Goal: Task Accomplishment & Management: Manage account settings

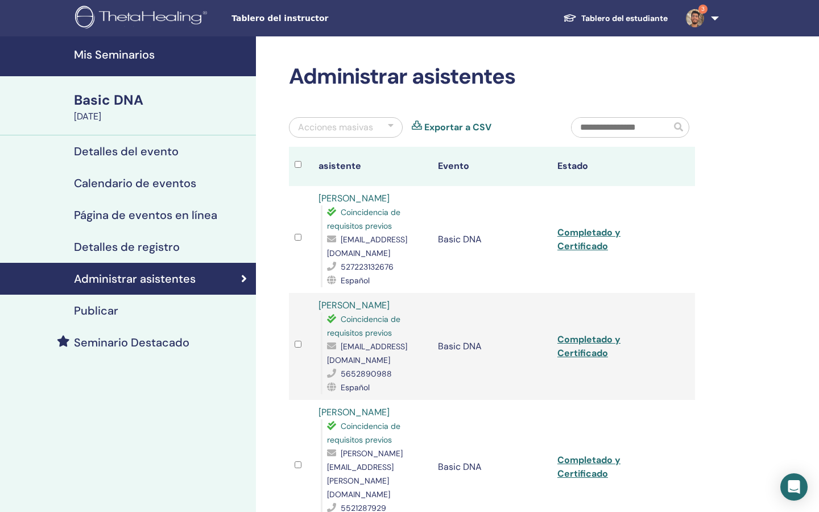
click at [698, 17] on img at bounding box center [695, 18] width 18 height 18
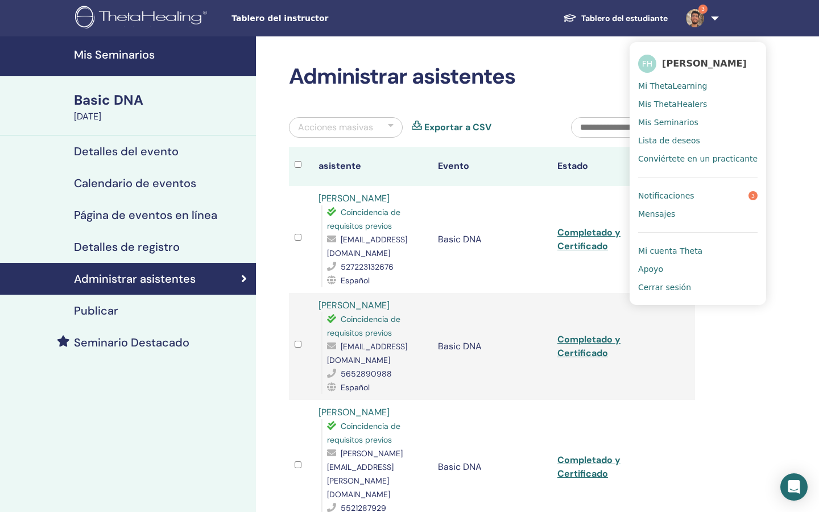
click at [667, 201] on span "Notificaciones" at bounding box center [666, 196] width 56 height 10
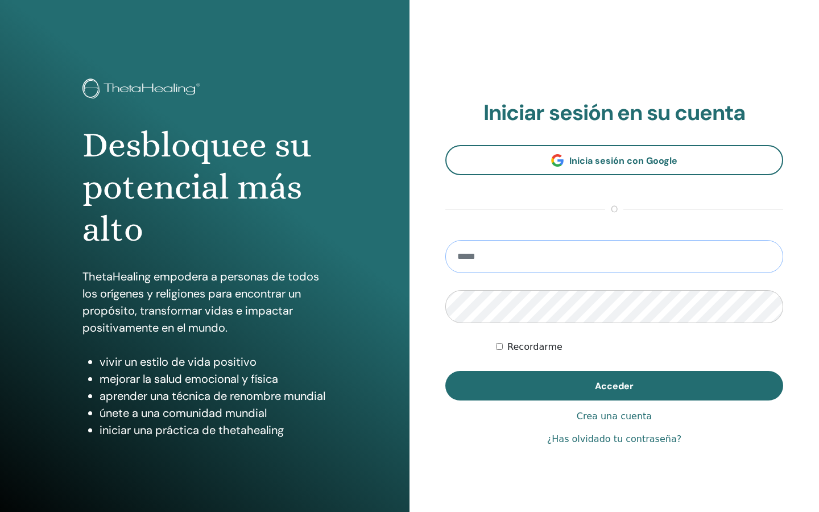
type input "**********"
click at [615, 386] on button "Acceder" at bounding box center [615, 386] width 338 height 30
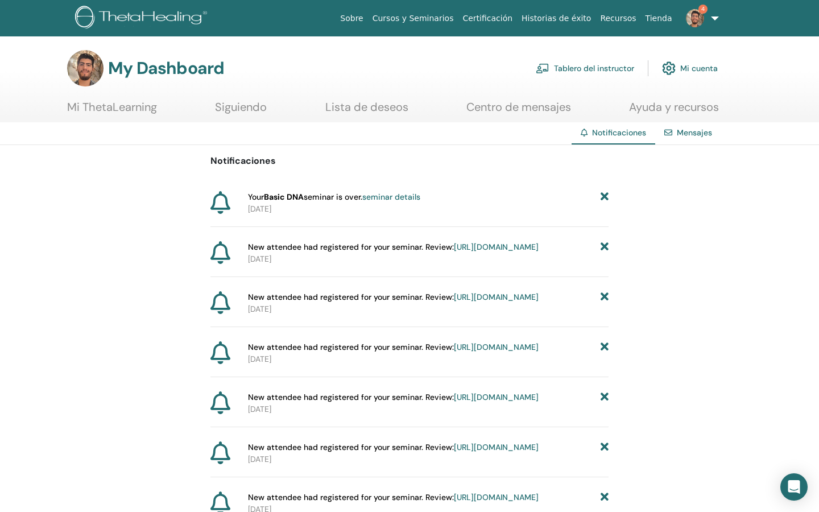
click at [561, 265] on p "[DATE]" at bounding box center [428, 259] width 361 height 12
click at [389, 199] on link "seminar details" at bounding box center [391, 197] width 58 height 10
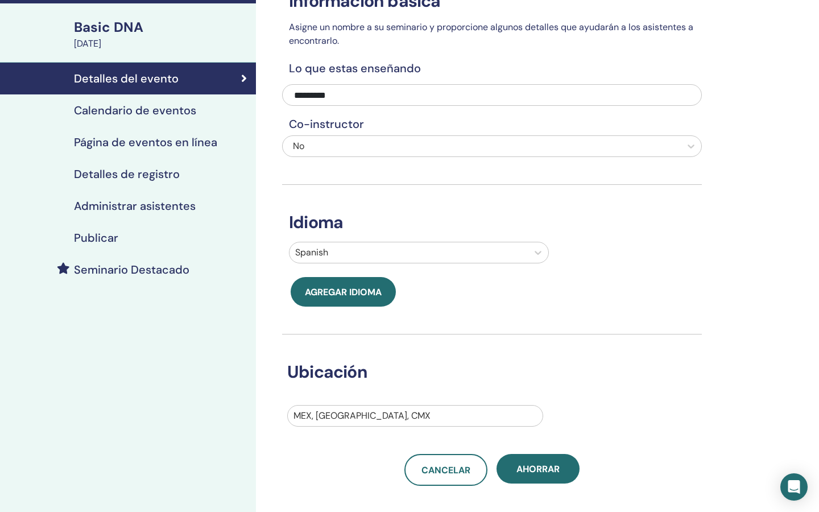
scroll to position [3, 0]
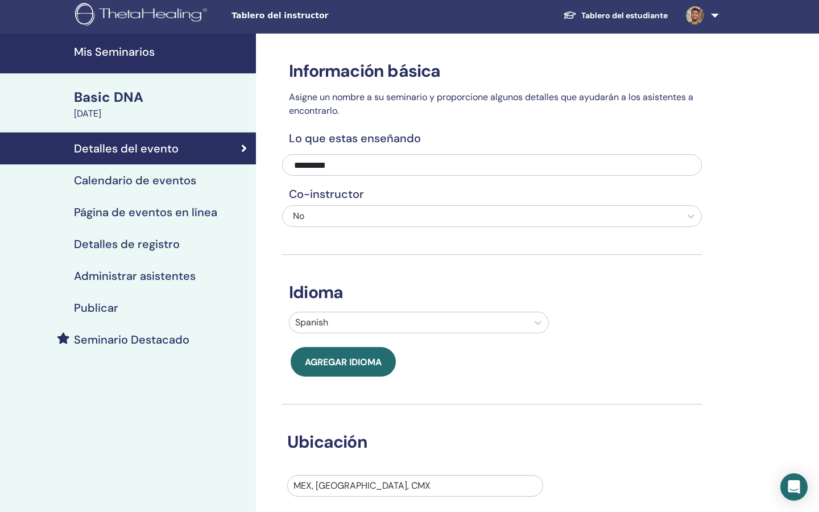
click at [166, 266] on link "Administrar asistentes" at bounding box center [128, 276] width 256 height 32
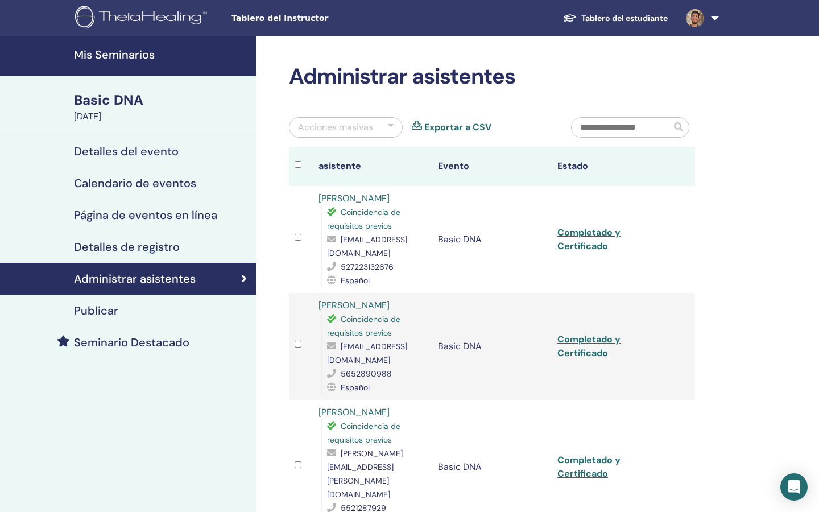
click at [125, 77] on div "Basic DNA September 26, 2025" at bounding box center [128, 105] width 256 height 59
click at [125, 64] on link "Mis Seminarios" at bounding box center [128, 56] width 256 height 40
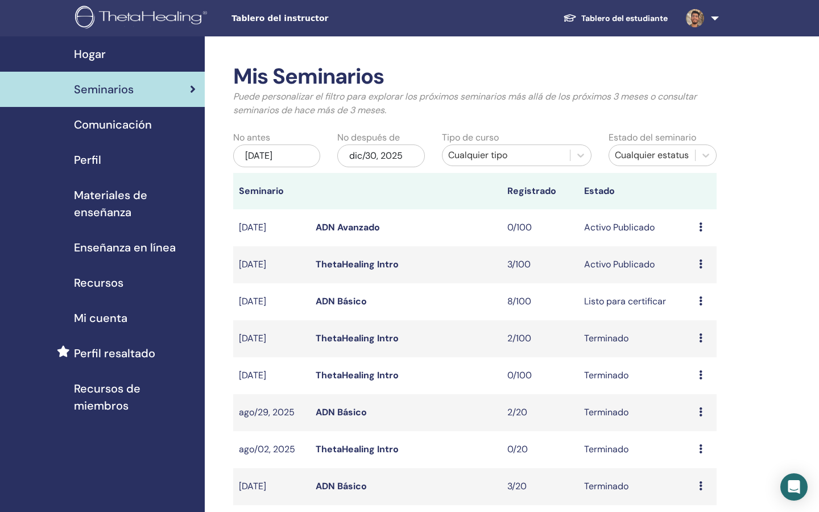
click at [700, 229] on icon at bounding box center [700, 226] width 3 height 9
click at [692, 253] on link "Editar" at bounding box center [687, 255] width 25 height 12
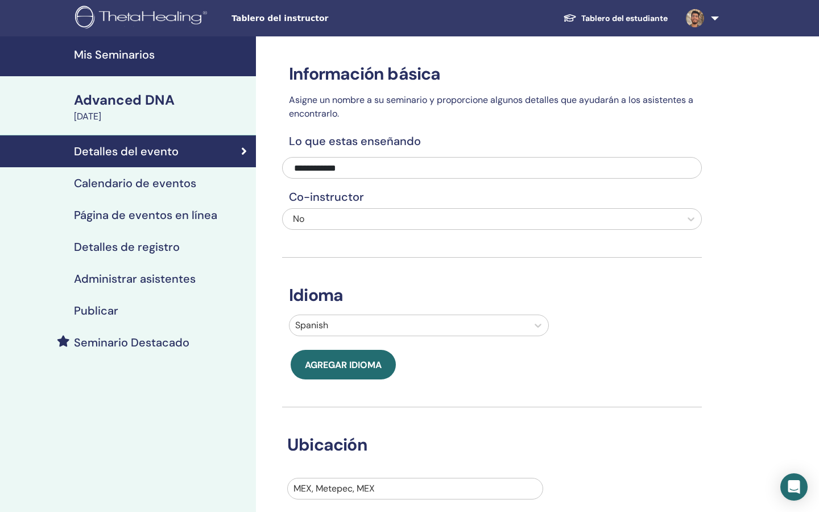
click at [199, 189] on link "Calendario de eventos" at bounding box center [128, 183] width 256 height 32
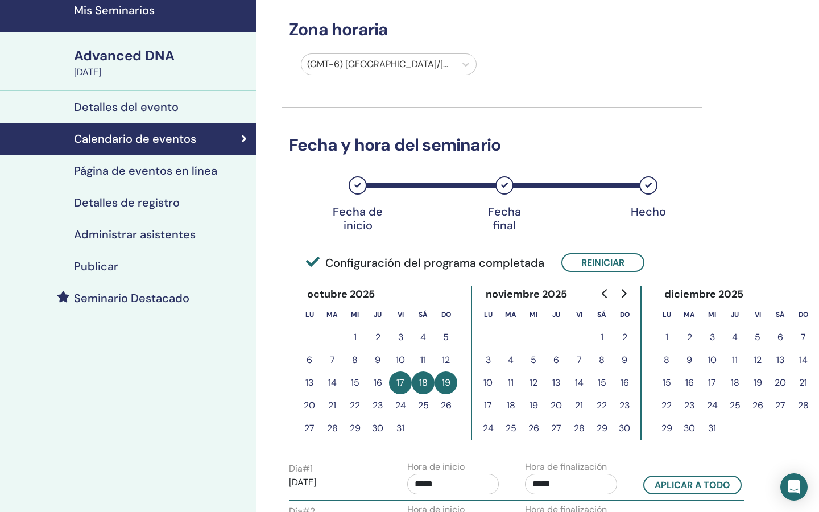
scroll to position [84, 0]
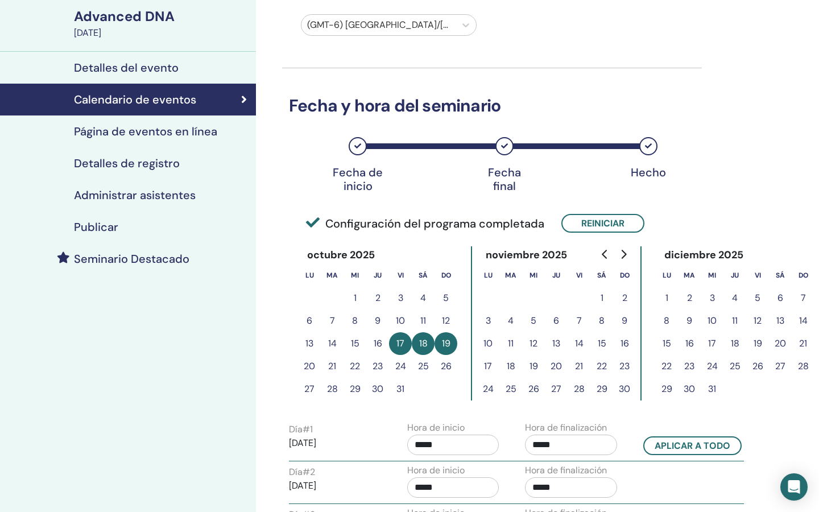
click at [583, 389] on button "28" at bounding box center [579, 389] width 23 height 23
click at [583, 218] on button "Reiniciar" at bounding box center [603, 223] width 83 height 19
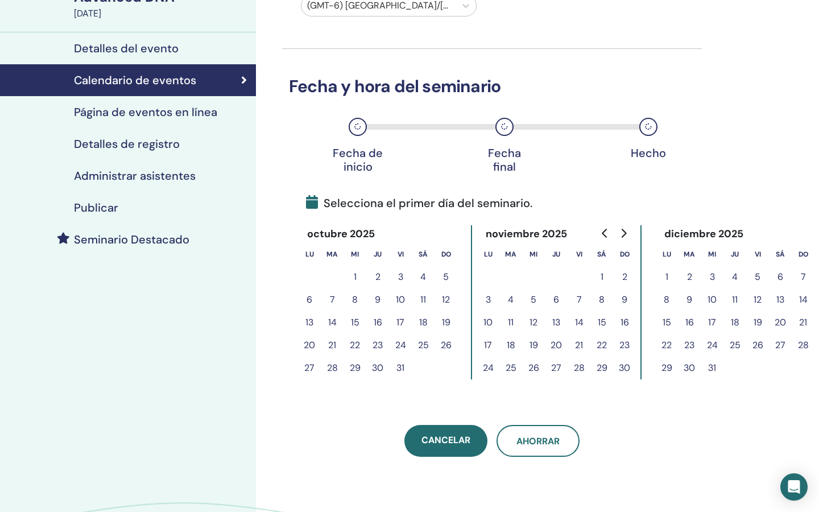
scroll to position [105, 0]
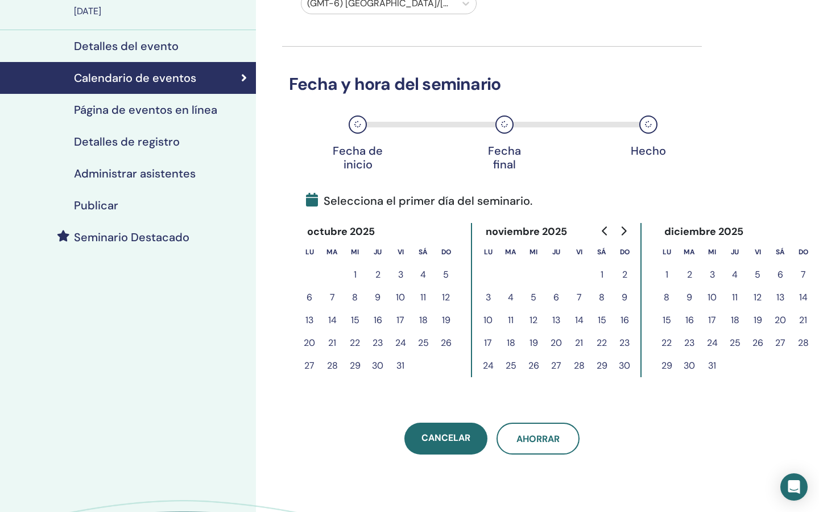
click at [583, 364] on button "28" at bounding box center [579, 365] width 23 height 23
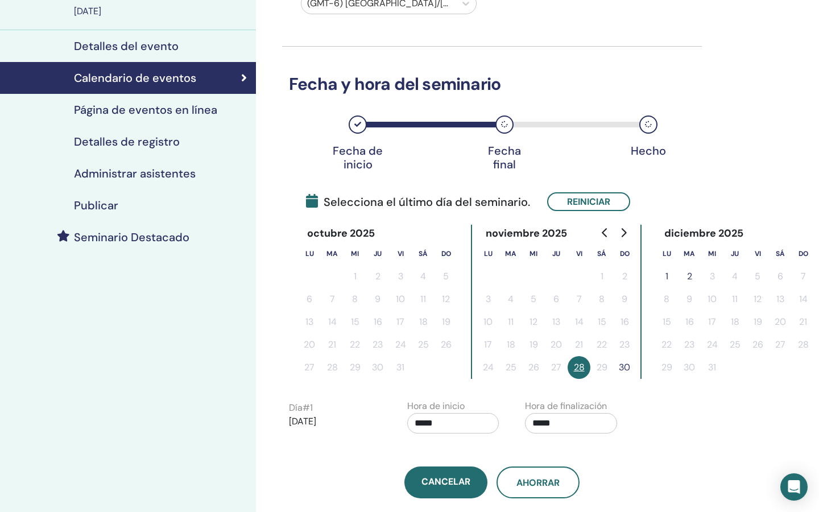
click at [625, 365] on button "30" at bounding box center [624, 367] width 23 height 23
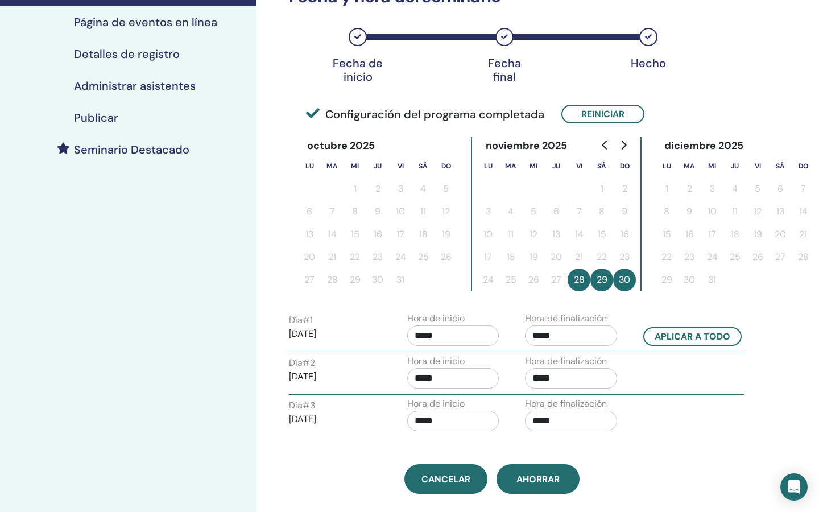
scroll to position [215, 0]
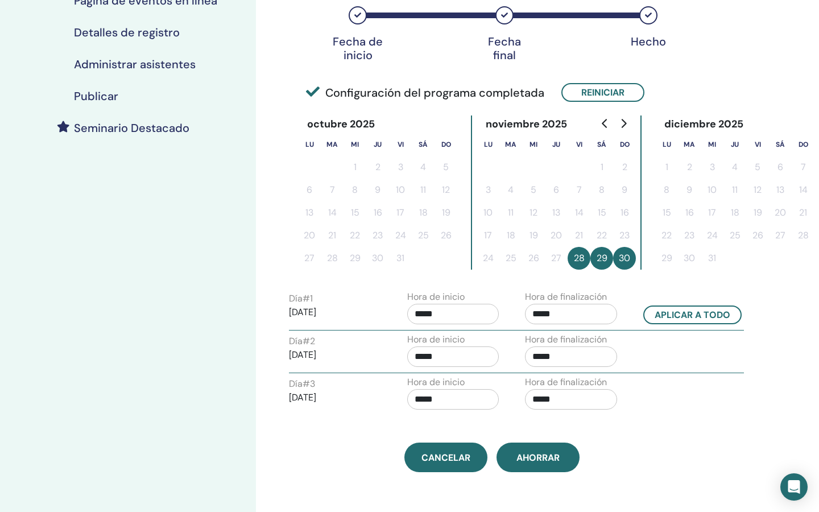
click at [459, 315] on input "*****" at bounding box center [453, 314] width 92 height 20
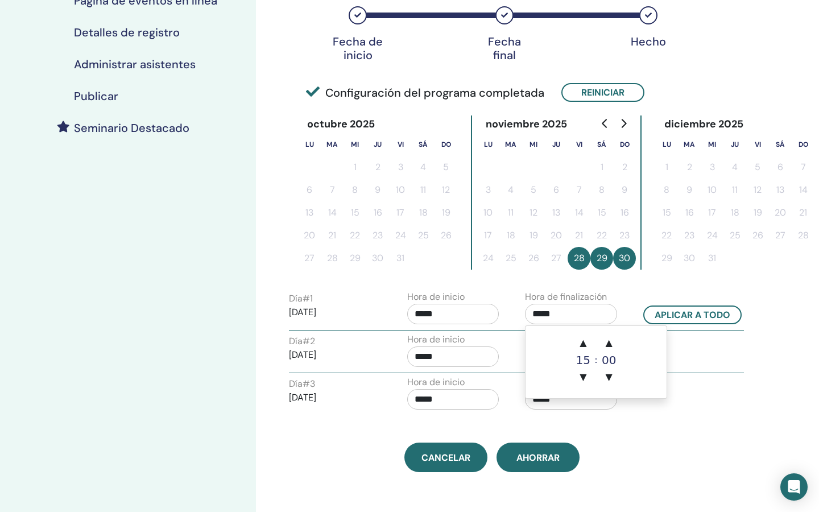
click at [537, 319] on input "*****" at bounding box center [571, 314] width 92 height 20
click at [588, 347] on span "▲" at bounding box center [583, 343] width 23 height 23
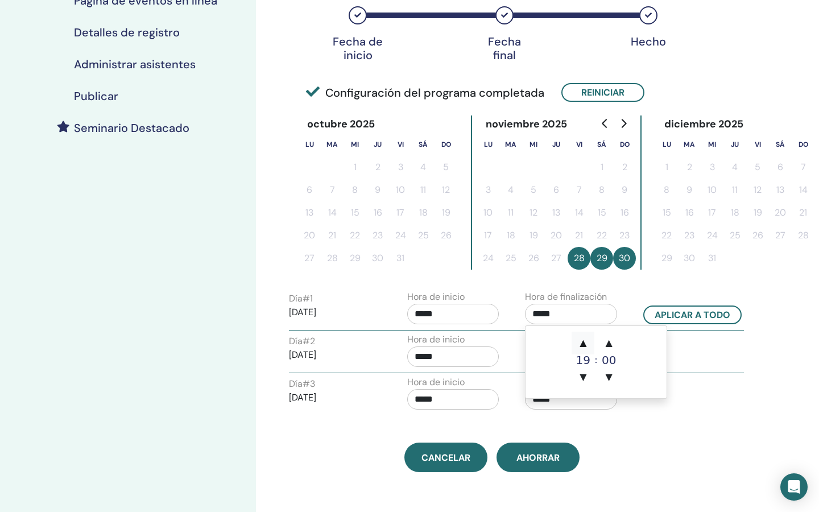
click at [588, 347] on span "▲" at bounding box center [583, 343] width 23 height 23
type input "*****"
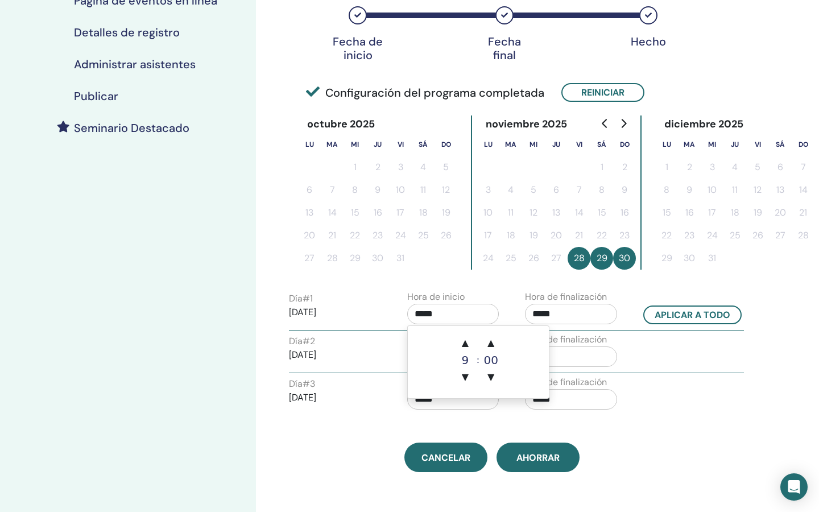
click at [464, 314] on input "*****" at bounding box center [453, 314] width 92 height 20
click at [469, 339] on span "▲" at bounding box center [465, 343] width 23 height 23
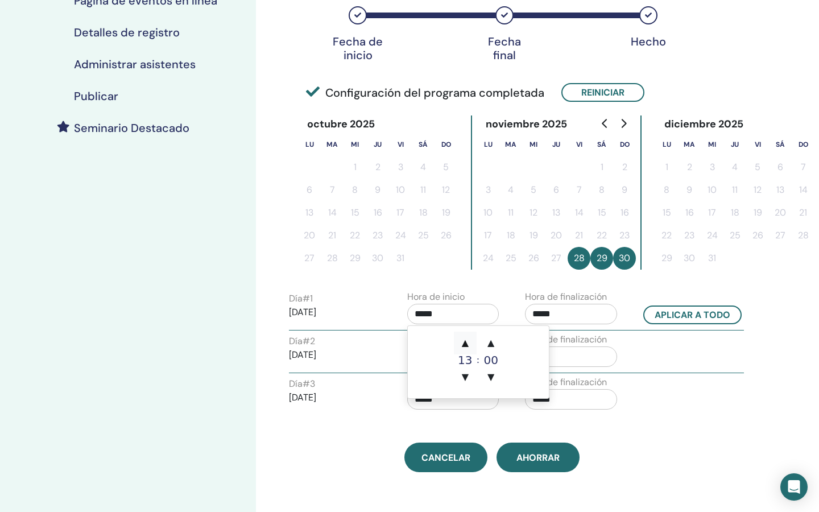
click at [469, 339] on span "▲" at bounding box center [465, 343] width 23 height 23
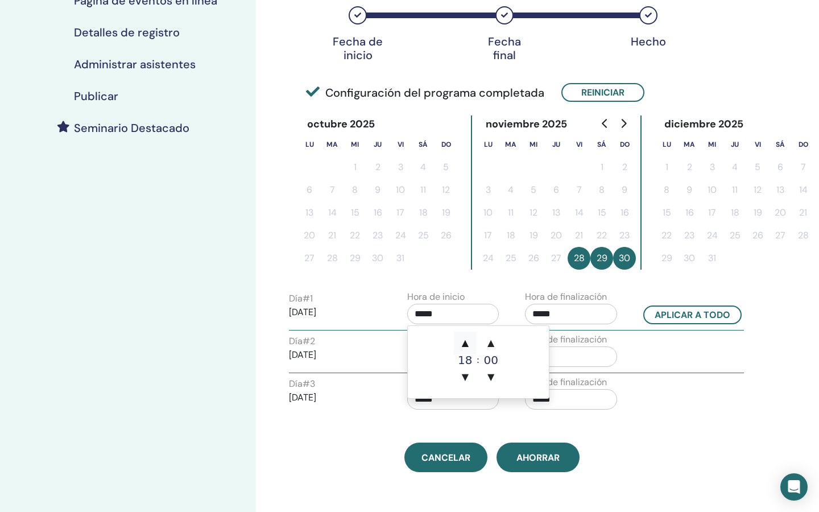
click at [469, 339] on span "▲" at bounding box center [465, 343] width 23 height 23
type input "*****"
click at [590, 315] on input "*****" at bounding box center [571, 314] width 92 height 20
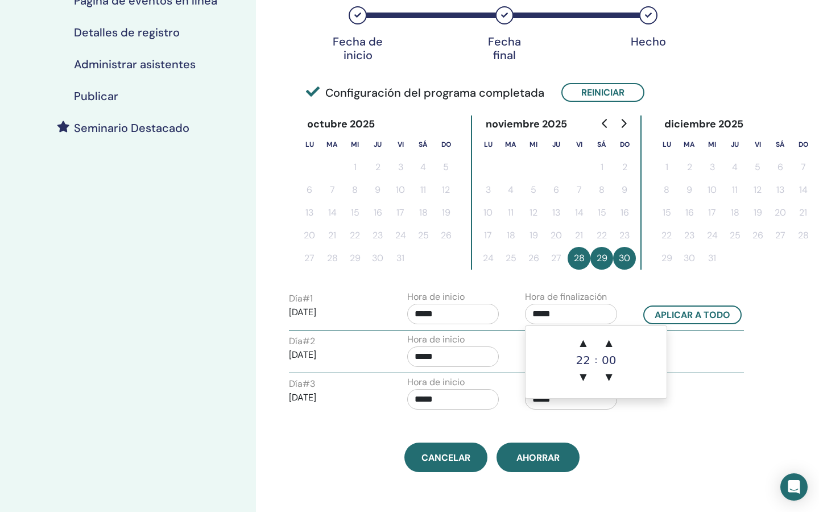
click at [711, 370] on div "Día # 2 2025/11/29 Hora de inicio ***** Hora de finalización *****" at bounding box center [517, 353] width 472 height 40
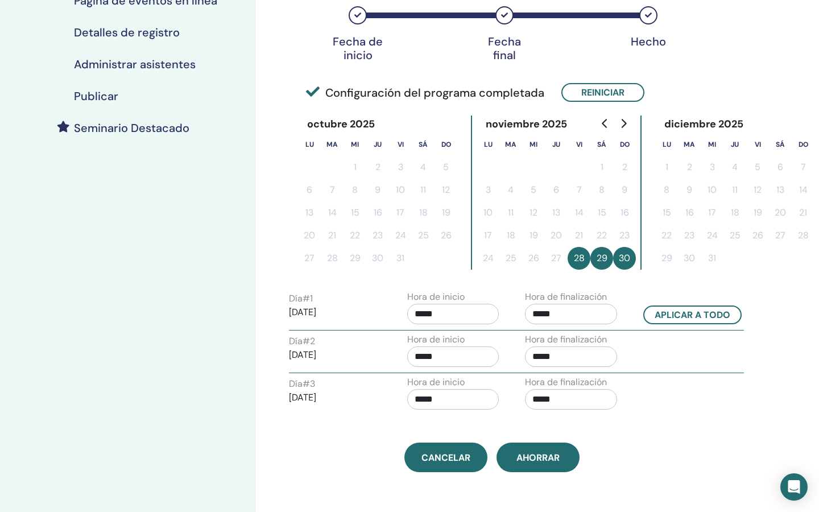
click at [690, 420] on div "Zona horaria (GMT-6) America/Mexico City Fecha y hora del seminario Fecha de in…" at bounding box center [492, 147] width 420 height 650
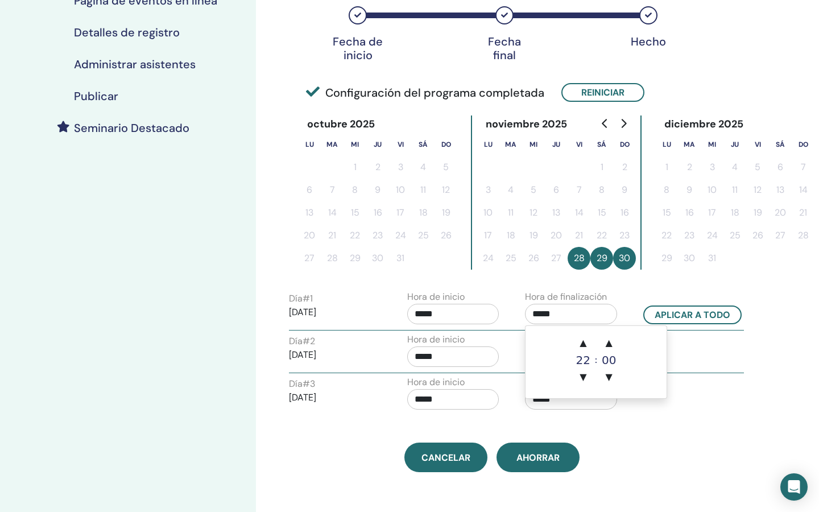
click at [585, 316] on input "*****" at bounding box center [571, 314] width 92 height 20
click at [601, 345] on span "▲" at bounding box center [609, 343] width 23 height 23
click at [612, 345] on span "▲" at bounding box center [609, 343] width 23 height 23
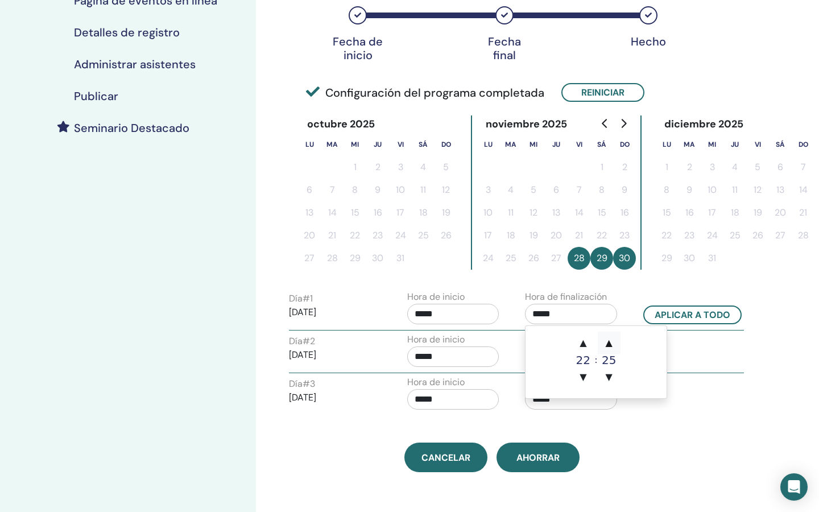
click at [612, 345] on span "▲" at bounding box center [609, 343] width 23 height 23
click at [611, 344] on span "▲" at bounding box center [609, 343] width 23 height 23
type input "*****"
click at [699, 413] on div "Día # 3 2025/11/30 Hora de inicio ***** Hora de finalización *****" at bounding box center [517, 396] width 472 height 40
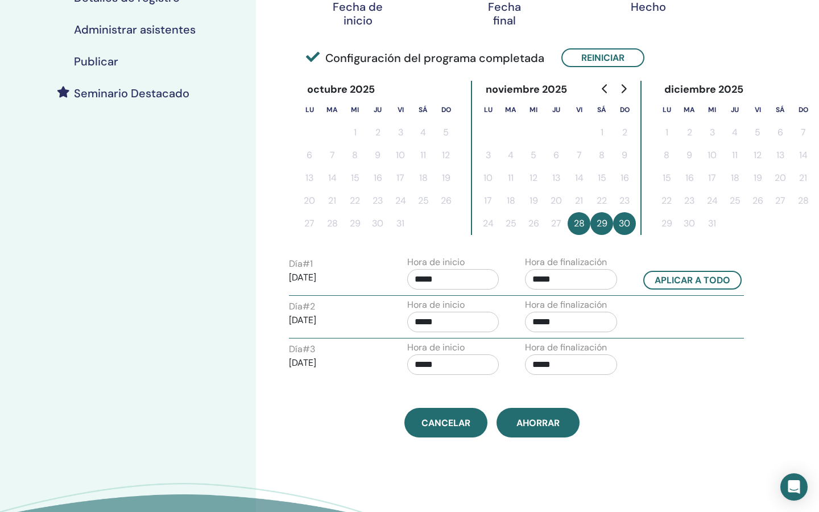
scroll to position [250, 0]
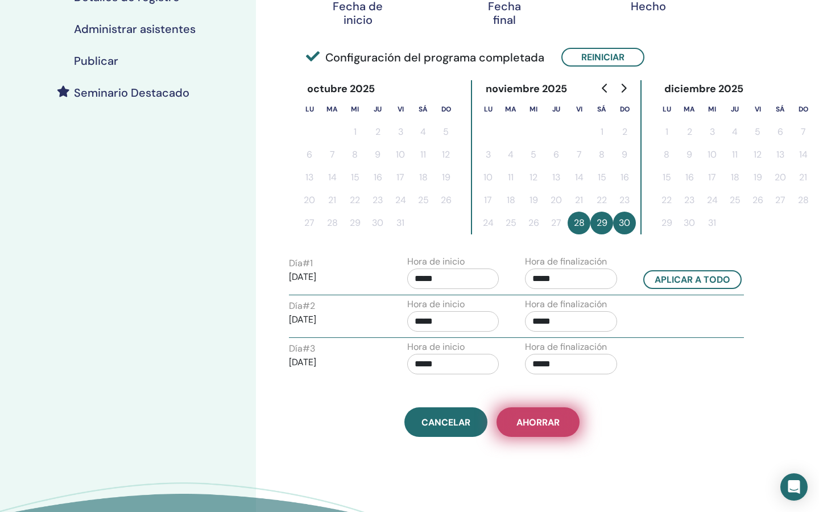
click at [545, 422] on span "Ahorrar" at bounding box center [538, 423] width 43 height 12
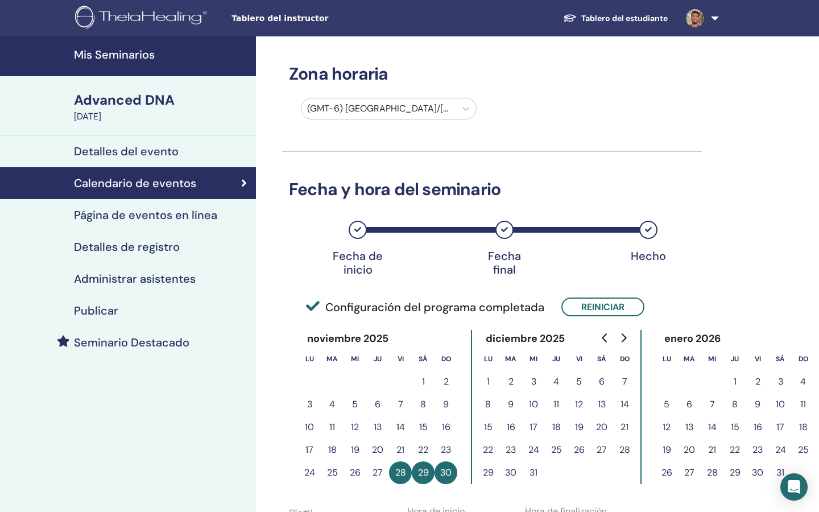
click at [157, 221] on h4 "Página de eventos en línea" at bounding box center [145, 215] width 143 height 14
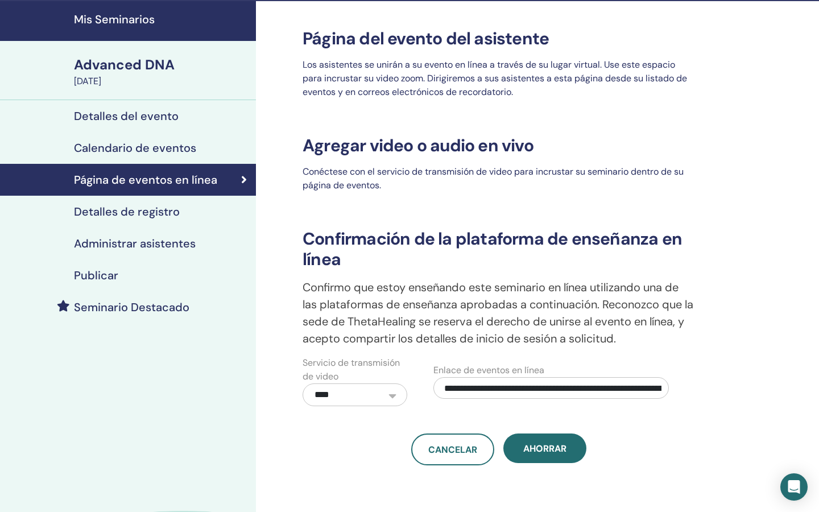
scroll to position [39, 0]
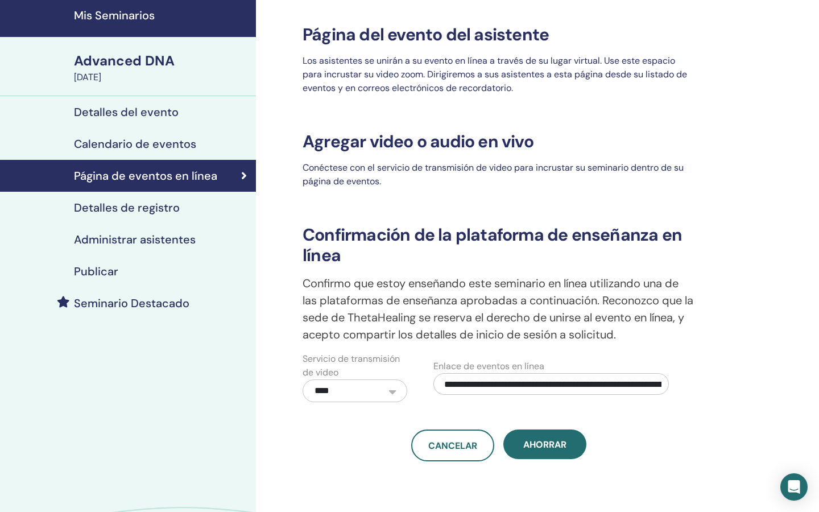
click at [141, 108] on h4 "Detalles del evento" at bounding box center [126, 112] width 105 height 14
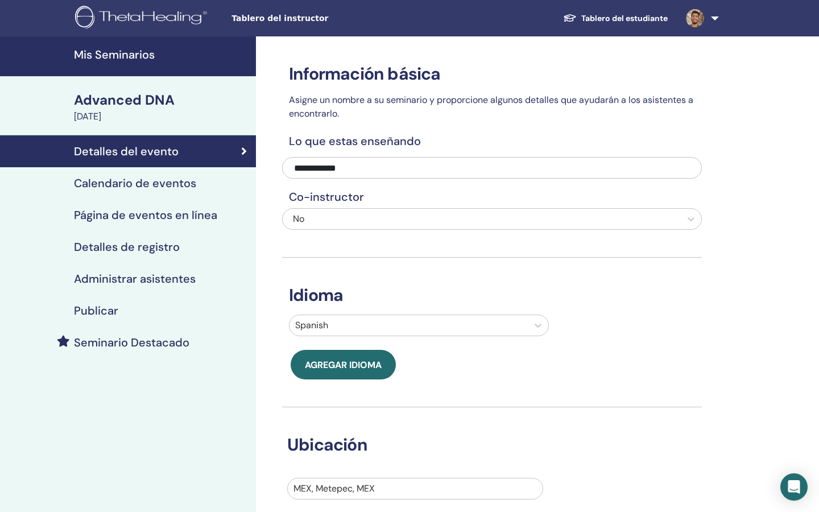
click at [196, 180] on div "Calendario de eventos" at bounding box center [128, 183] width 238 height 14
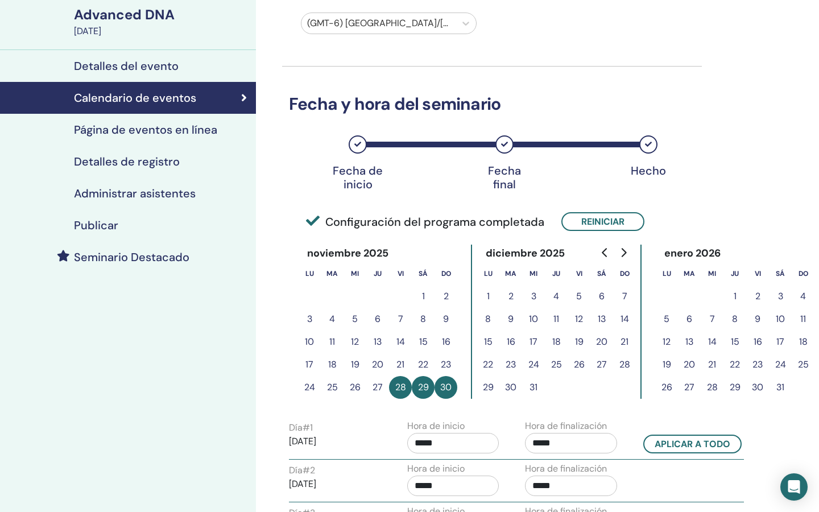
scroll to position [23, 0]
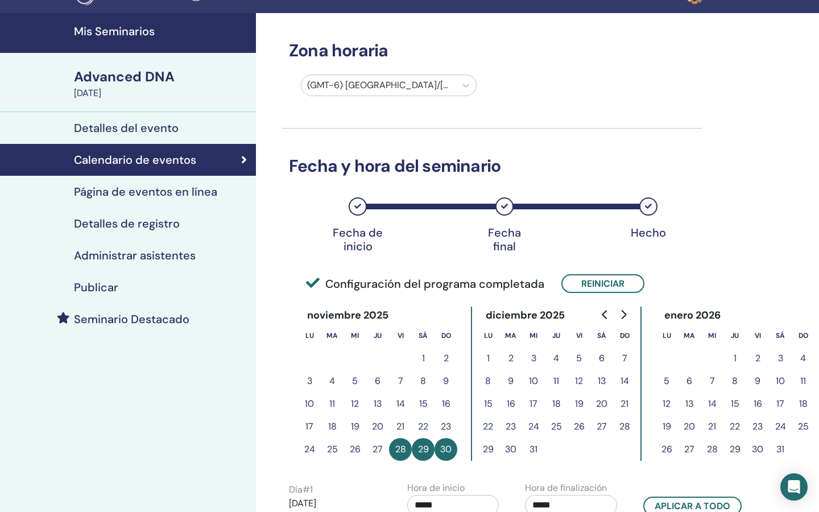
click at [208, 208] on link "Detalles de registro" at bounding box center [128, 224] width 256 height 32
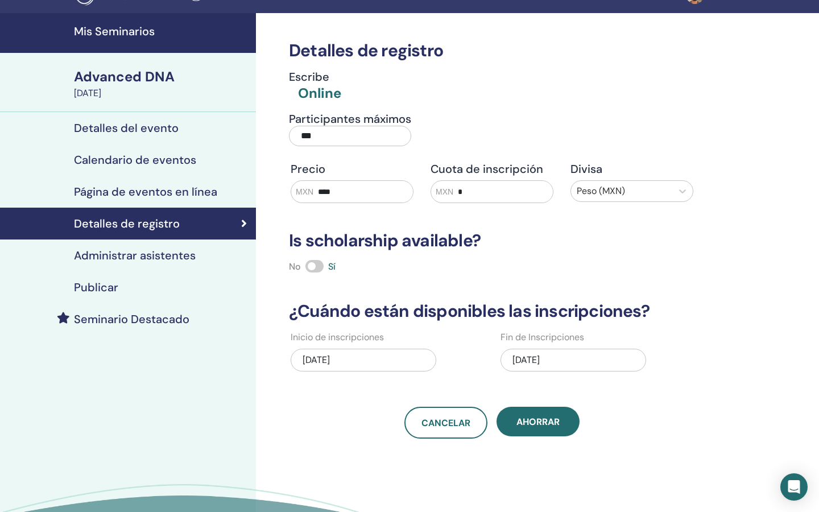
click at [194, 196] on h4 "Página de eventos en línea" at bounding box center [145, 192] width 143 height 14
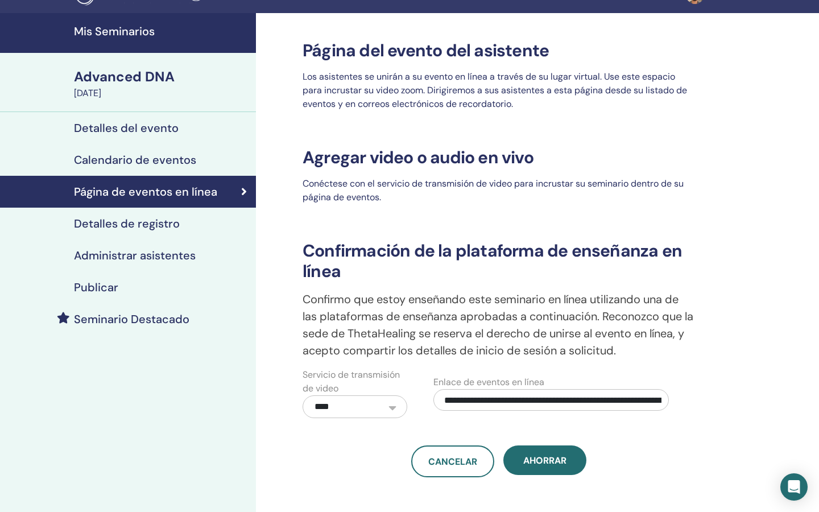
click at [187, 262] on h4 "Administrar asistentes" at bounding box center [135, 256] width 122 height 14
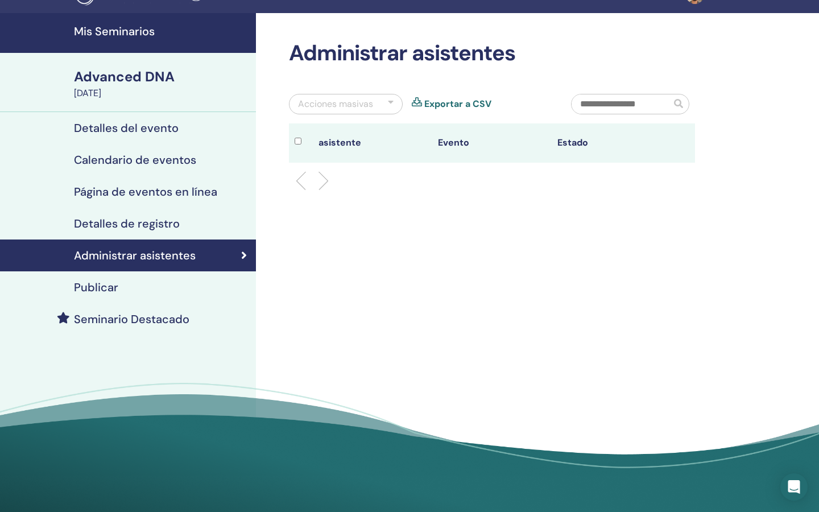
click at [197, 282] on div "Publicar" at bounding box center [128, 288] width 238 height 14
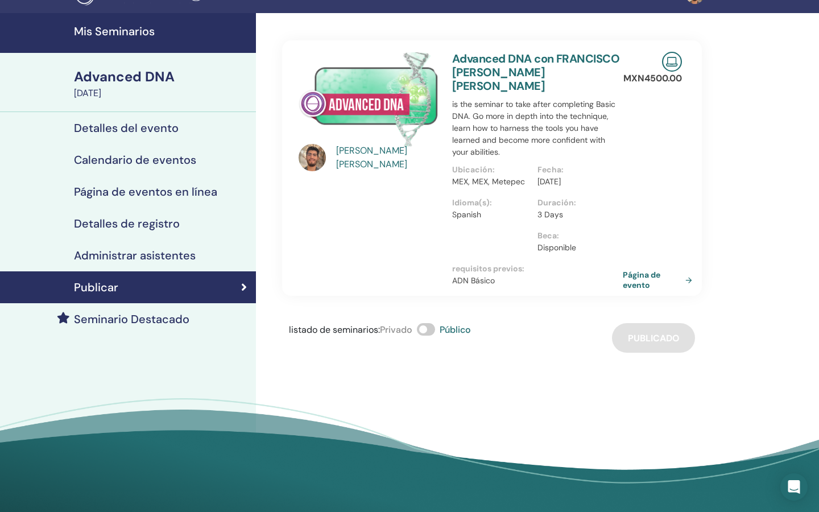
click at [191, 122] on div "Detalles del evento" at bounding box center [128, 128] width 238 height 14
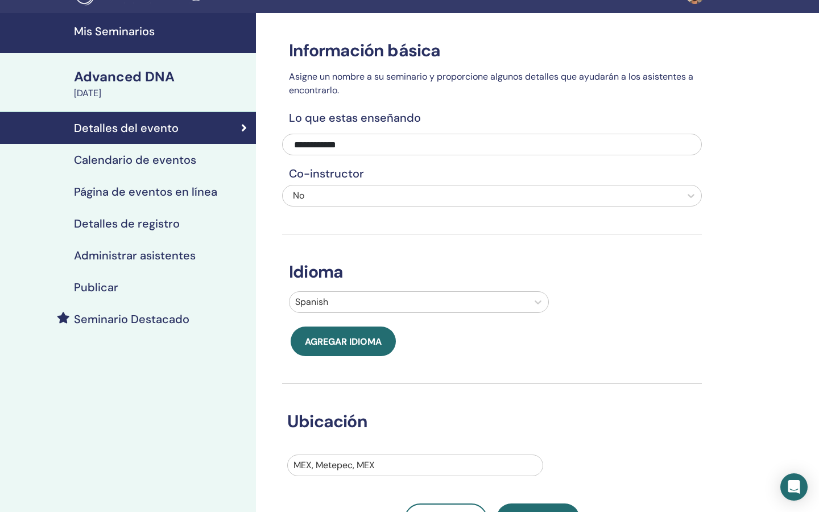
click at [350, 185] on div "No" at bounding box center [482, 195] width 398 height 20
click at [345, 203] on div at bounding box center [481, 196] width 387 height 16
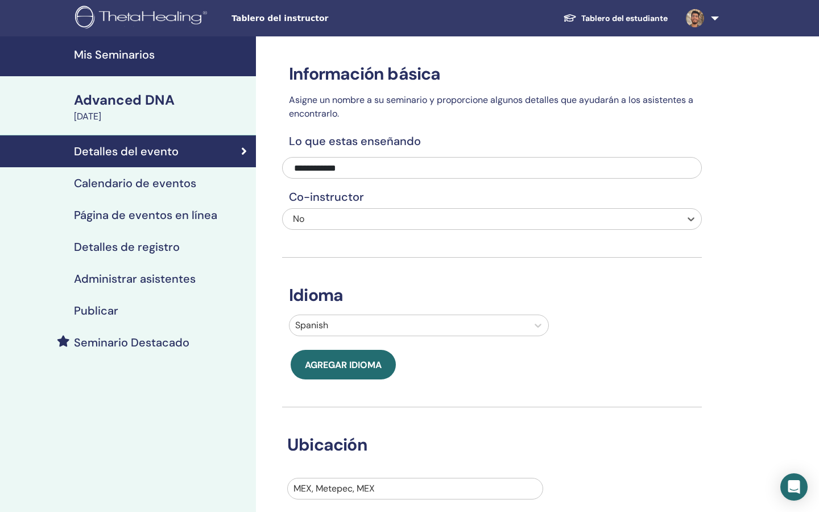
click at [153, 53] on h4 "Mis Seminarios" at bounding box center [161, 55] width 175 height 14
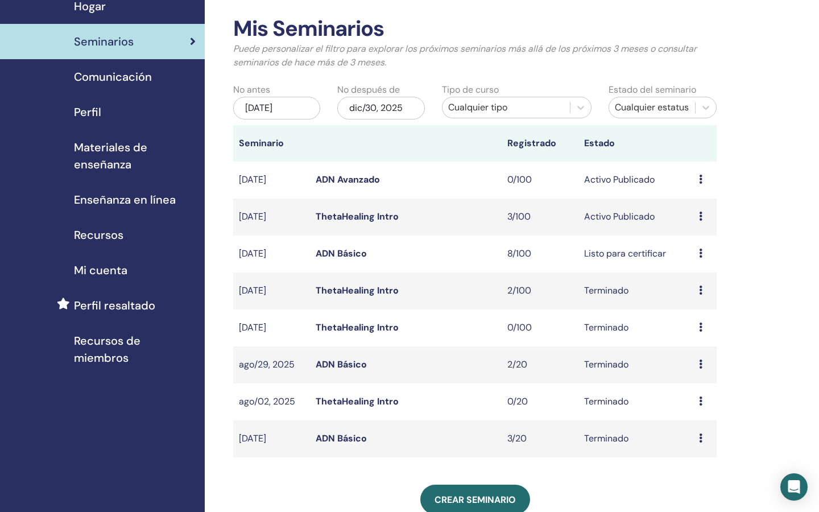
scroll to position [51, 0]
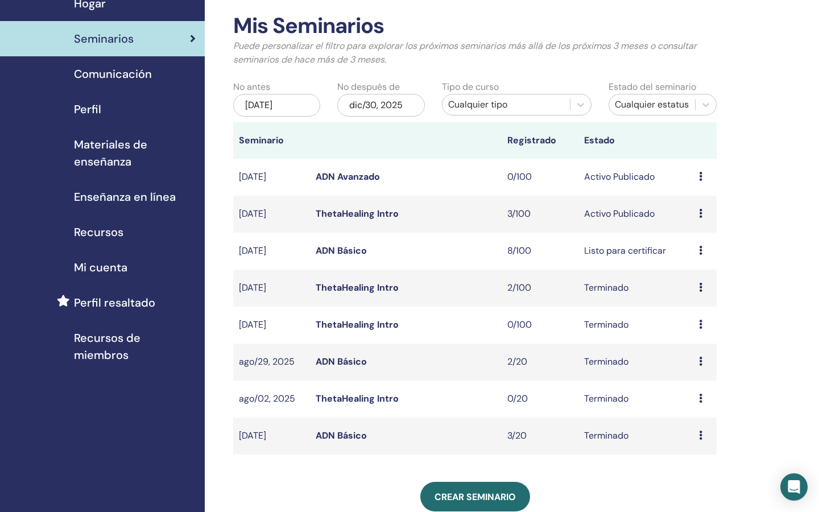
click at [699, 282] on div "Avance asistentes" at bounding box center [705, 288] width 12 height 14
click at [687, 298] on li "Avance" at bounding box center [696, 290] width 61 height 17
click at [703, 282] on div "Avance asistentes" at bounding box center [705, 288] width 12 height 14
click at [690, 288] on link "Avance" at bounding box center [694, 291] width 31 height 12
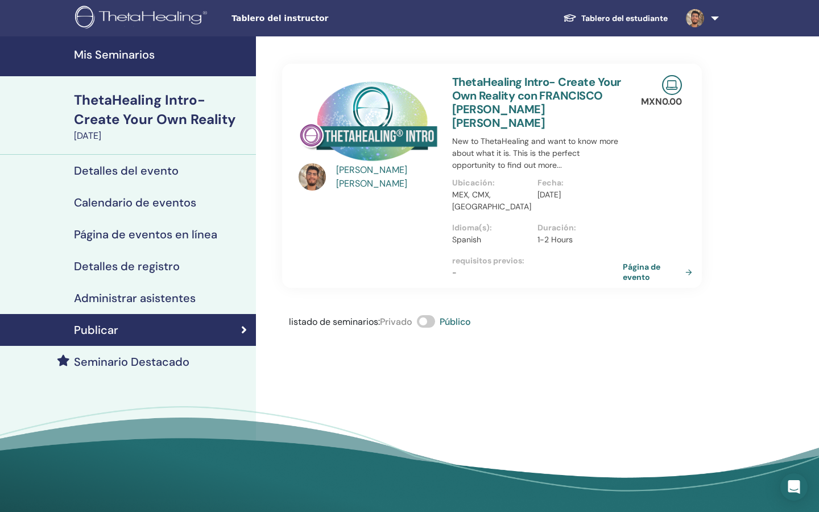
click at [131, 292] on h4 "Administrar asistentes" at bounding box center [135, 298] width 122 height 14
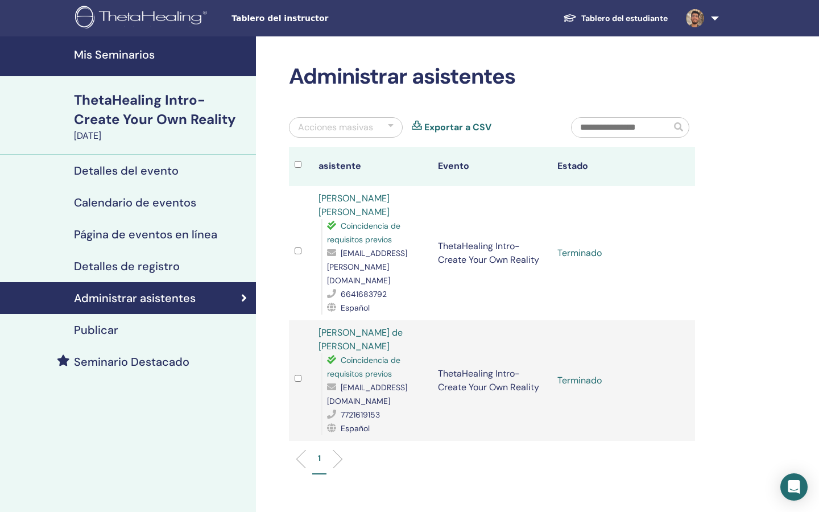
scroll to position [10, 0]
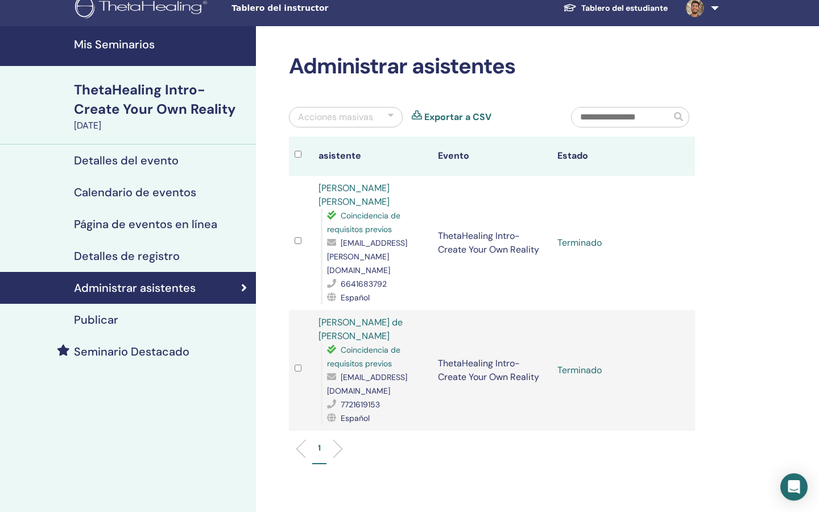
click at [333, 316] on link "[PERSON_NAME] de [PERSON_NAME]" at bounding box center [361, 329] width 84 height 26
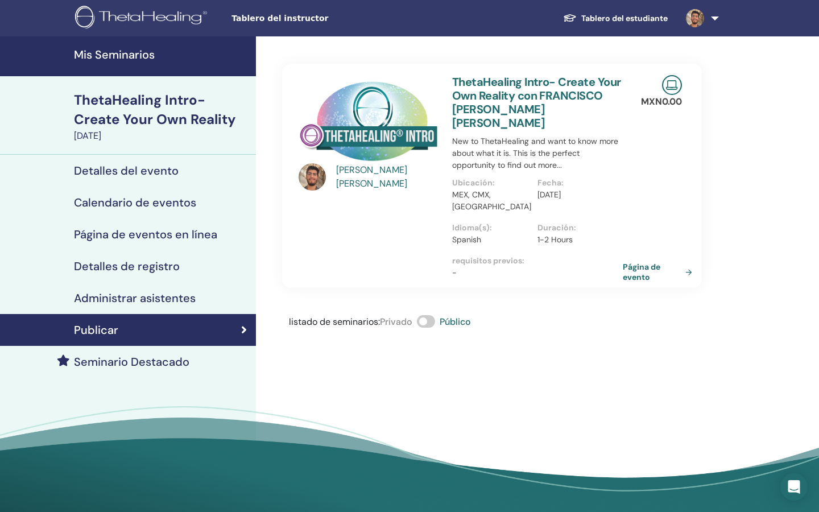
click at [129, 197] on h4 "Calendario de eventos" at bounding box center [135, 203] width 122 height 14
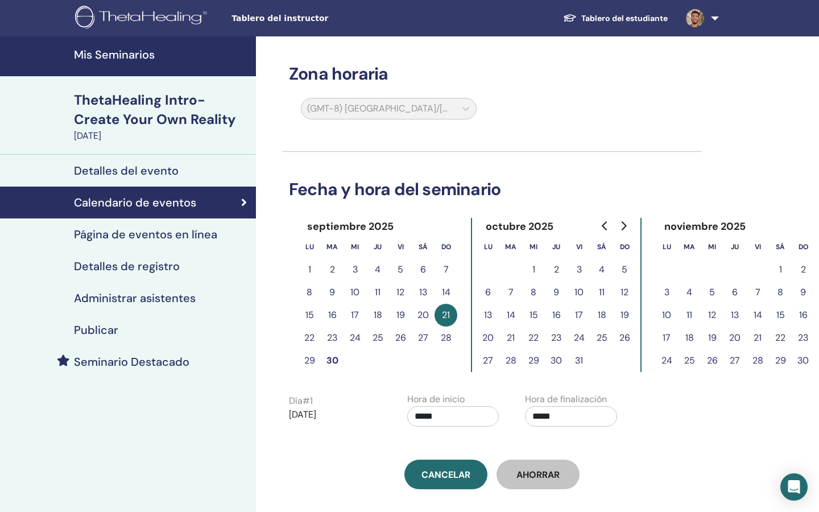
click at [164, 174] on h4 "Detalles del evento" at bounding box center [126, 171] width 105 height 14
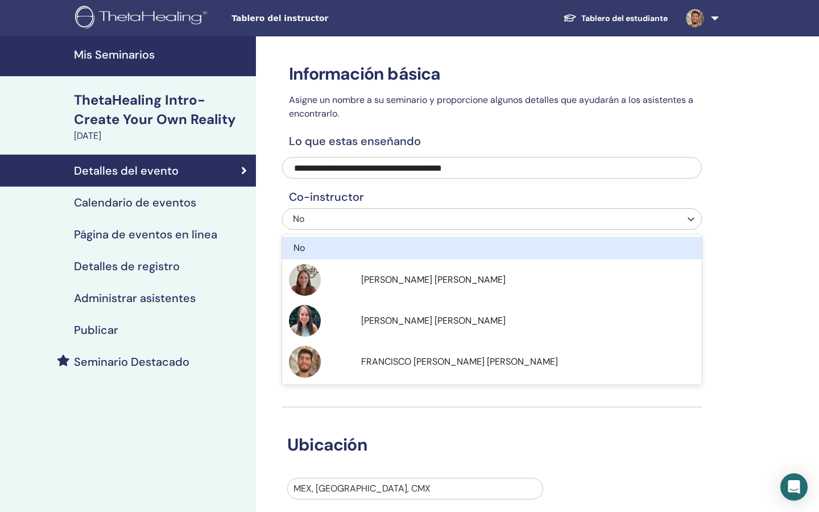
click at [360, 212] on div at bounding box center [481, 219] width 387 height 16
click at [331, 221] on div "No" at bounding box center [452, 219] width 318 height 14
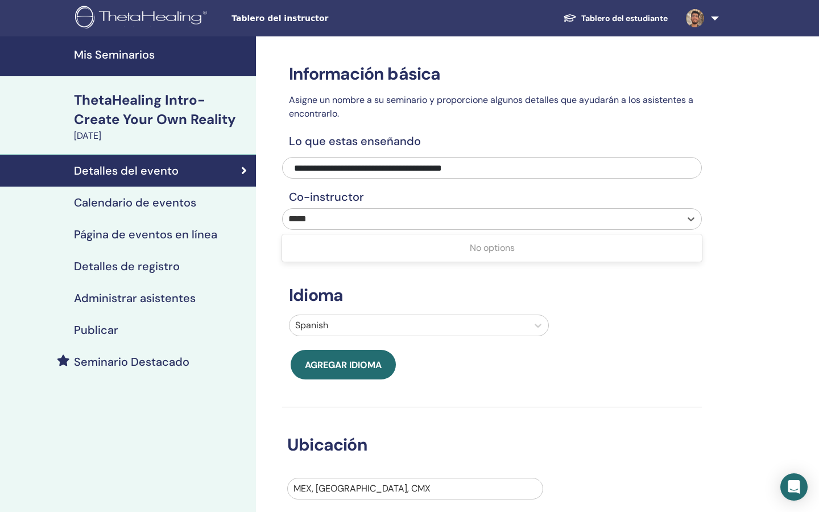
type input "*****"
click at [146, 59] on h4 "Mis Seminarios" at bounding box center [161, 55] width 175 height 14
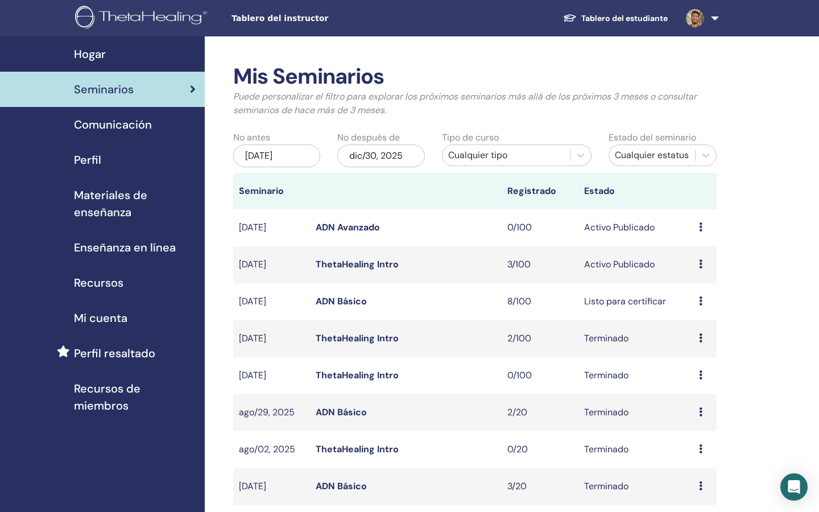
click at [697, 222] on td "Avance Editar asistentes Cancelar" at bounding box center [705, 227] width 23 height 37
click at [703, 225] on div "Avance Editar asistentes Cancelar" at bounding box center [705, 228] width 12 height 14
click at [693, 230] on link "Avance" at bounding box center [694, 234] width 31 height 12
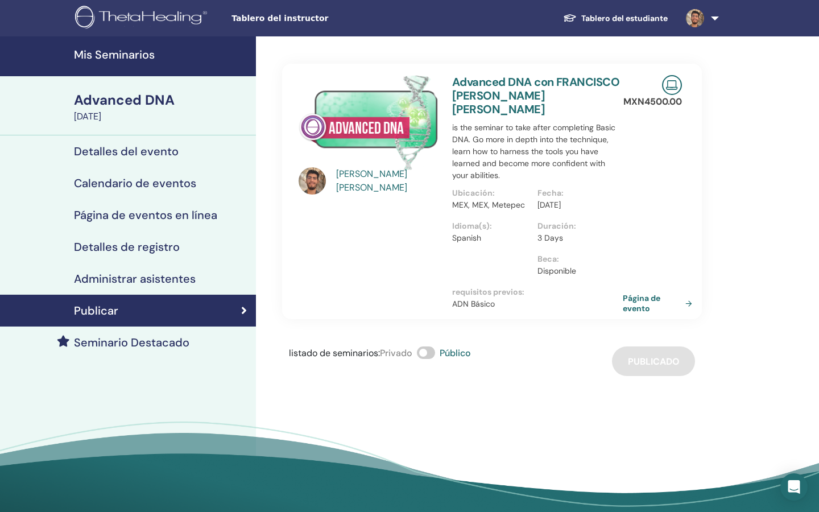
click at [150, 181] on h4 "Calendario de eventos" at bounding box center [135, 183] width 122 height 14
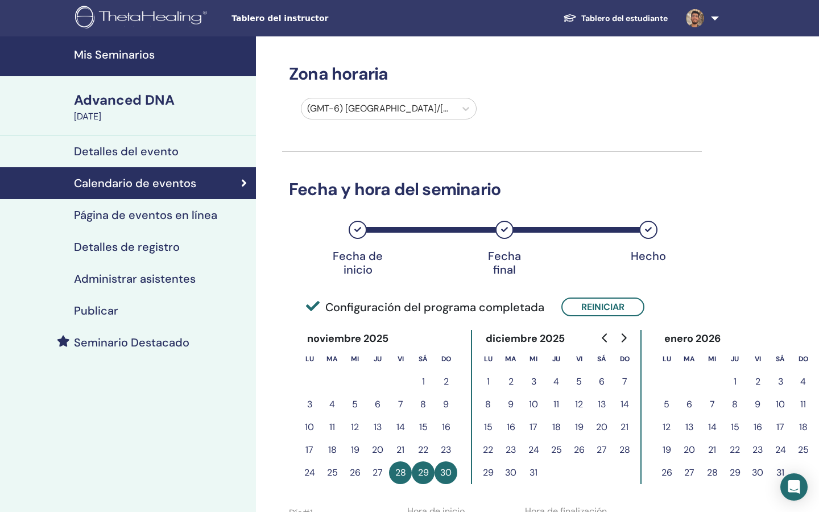
click at [205, 218] on h4 "Página de eventos en línea" at bounding box center [145, 215] width 143 height 14
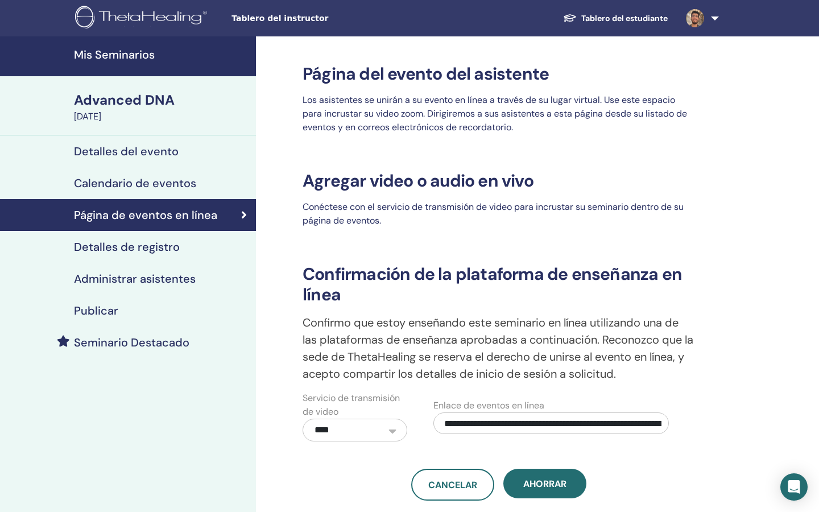
click at [218, 238] on link "Detalles de registro" at bounding box center [128, 247] width 256 height 32
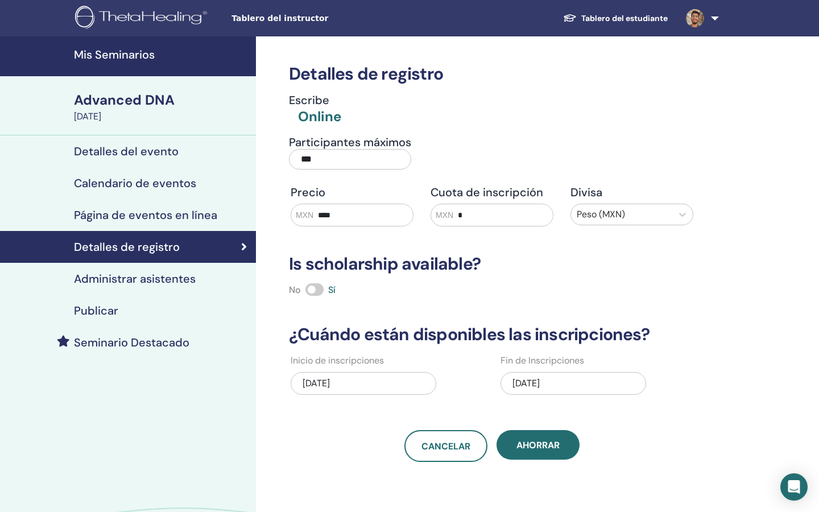
click at [179, 159] on link "Detalles del evento" at bounding box center [128, 151] width 256 height 32
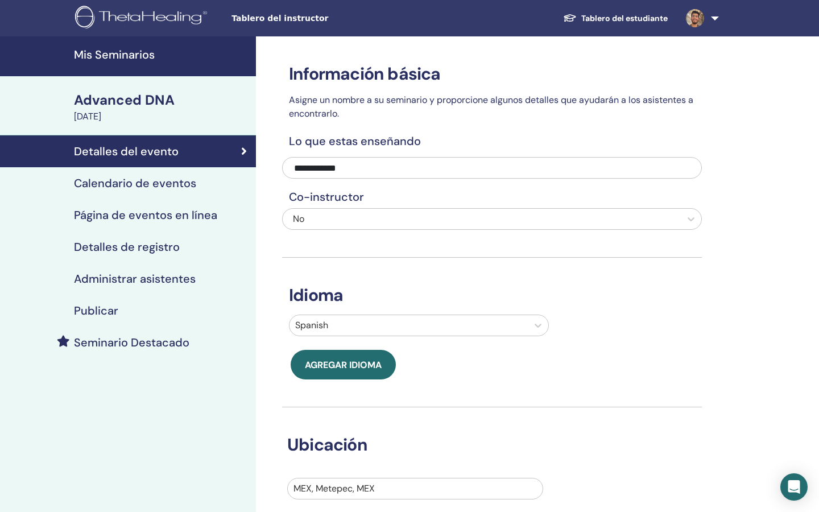
click at [343, 213] on div "No" at bounding box center [452, 219] width 318 height 14
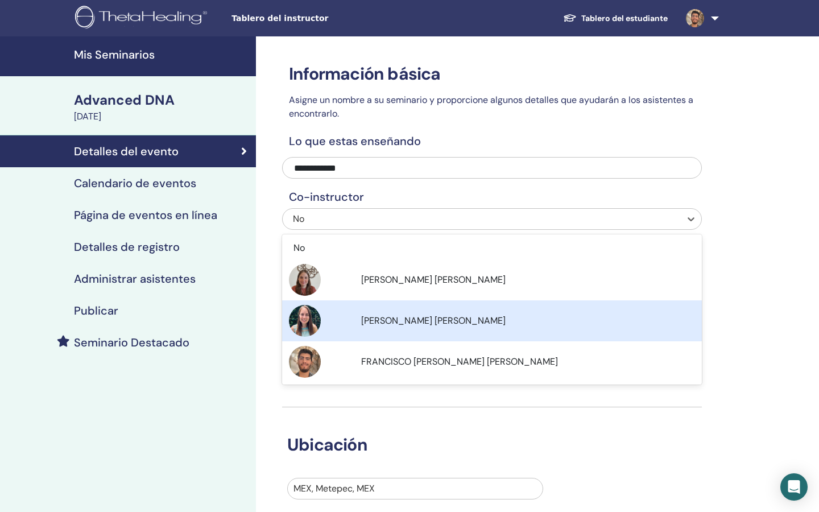
click at [776, 271] on div "**********" at bounding box center [529, 377] width 546 height 682
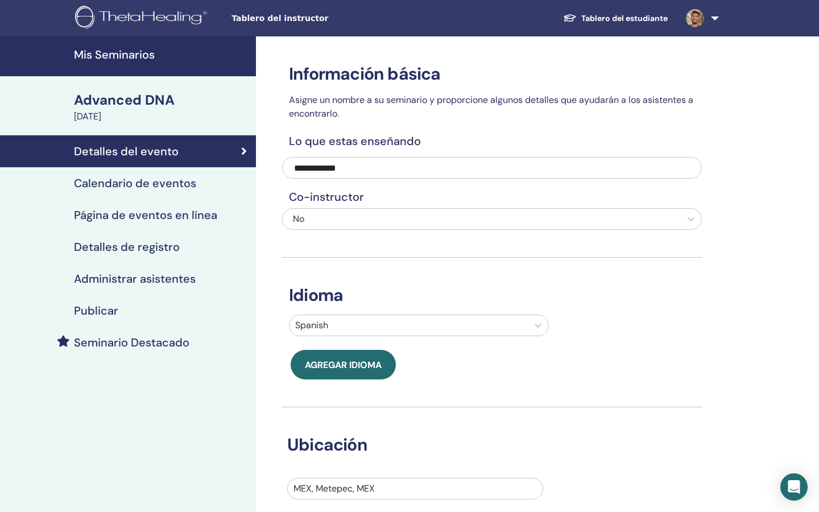
scroll to position [-7, 0]
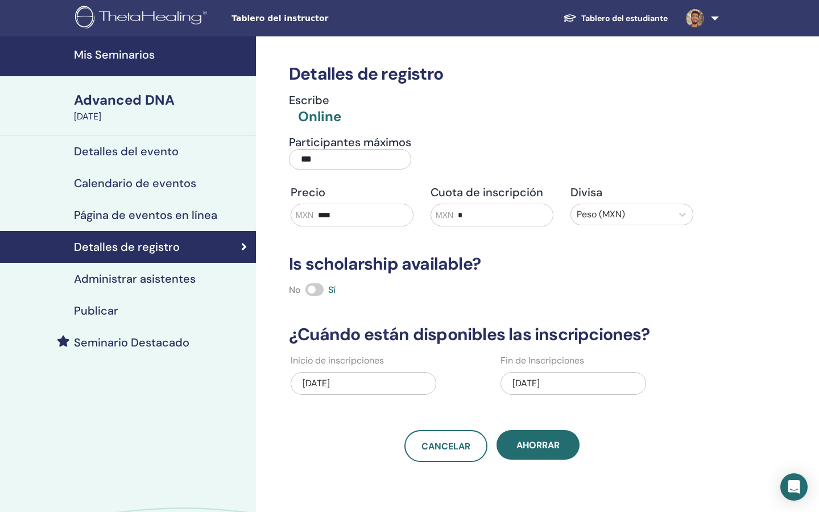
click at [171, 281] on h4 "Administrar asistentes" at bounding box center [135, 279] width 122 height 14
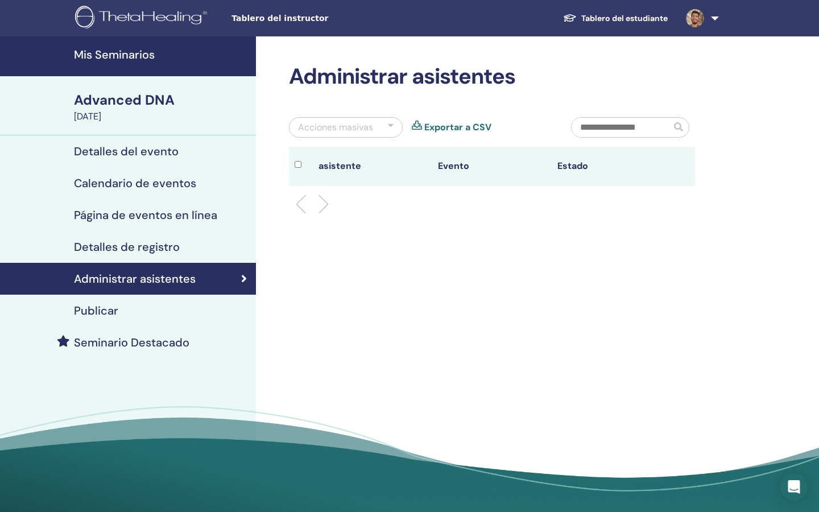
click at [164, 303] on link "Publicar" at bounding box center [128, 311] width 256 height 32
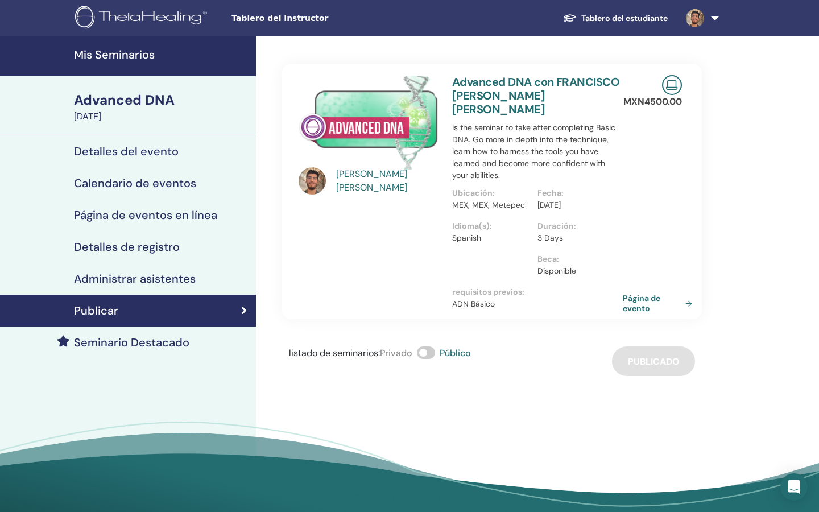
click at [150, 267] on link "Administrar asistentes" at bounding box center [128, 279] width 256 height 32
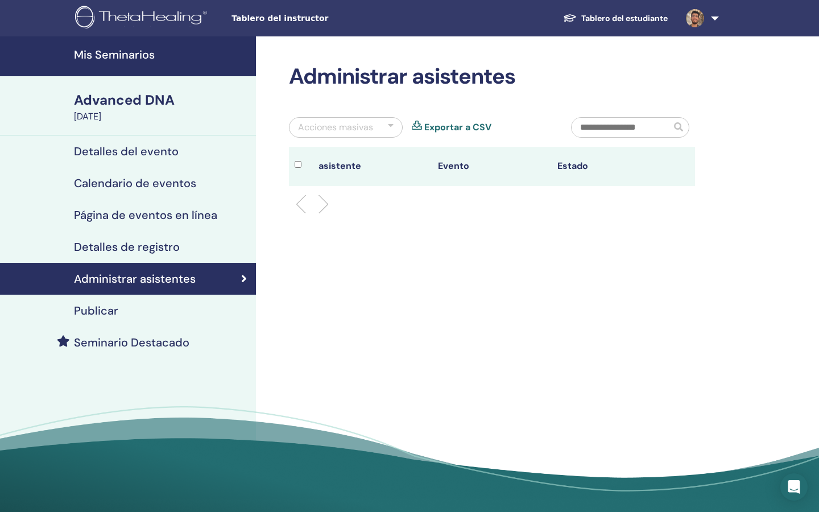
click at [156, 249] on h4 "Detalles de registro" at bounding box center [127, 247] width 106 height 14
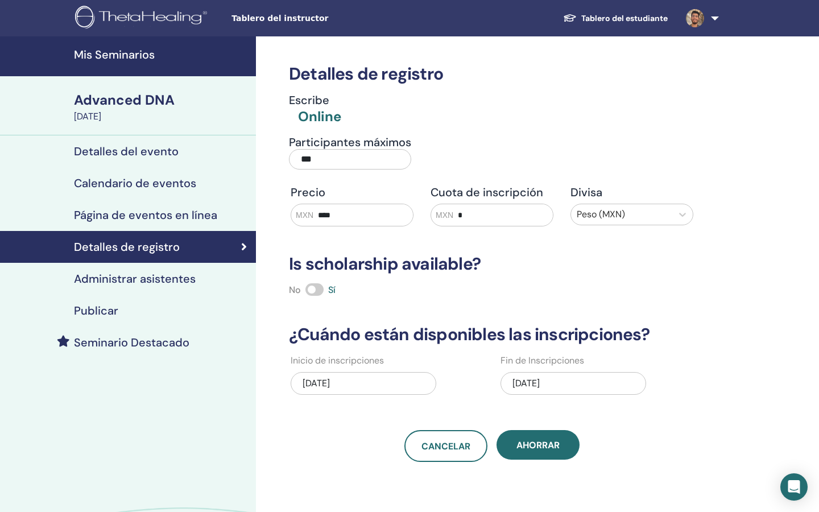
drag, startPoint x: 377, startPoint y: 213, endPoint x: 308, endPoint y: 207, distance: 69.2
click at [309, 207] on div "MXN ****" at bounding box center [352, 215] width 123 height 23
type input "****"
click at [401, 275] on div "Detalles de registro Escribe Online Participantes máximos *** Precio MXN **** C…" at bounding box center [492, 249] width 420 height 426
click at [570, 387] on div "10/19/2025" at bounding box center [574, 383] width 146 height 23
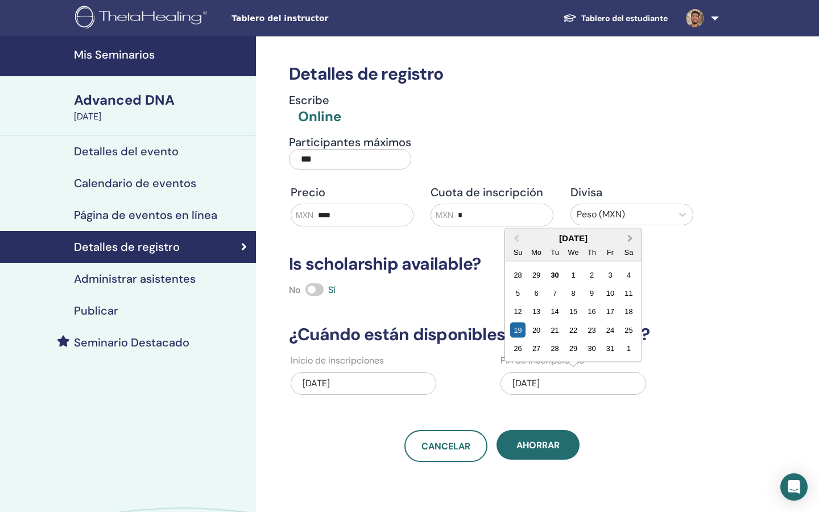
click at [630, 237] on span "Next Month" at bounding box center [630, 238] width 0 height 12
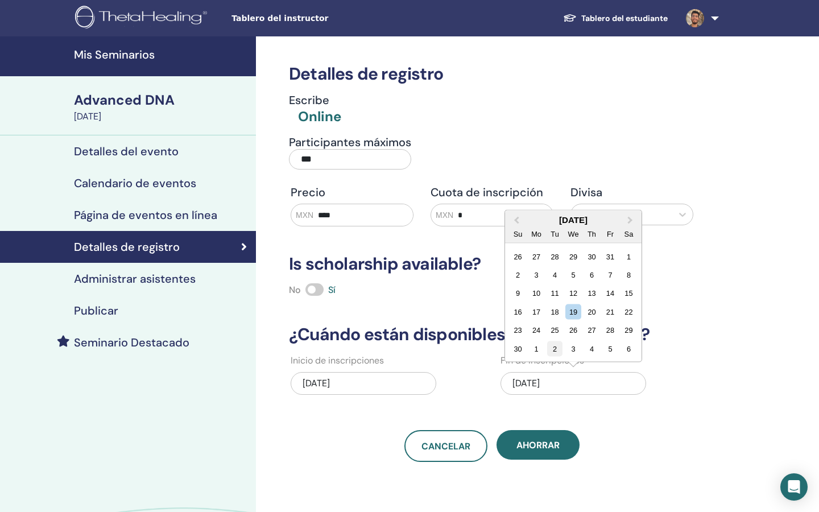
click at [558, 349] on div "2" at bounding box center [554, 348] width 15 height 15
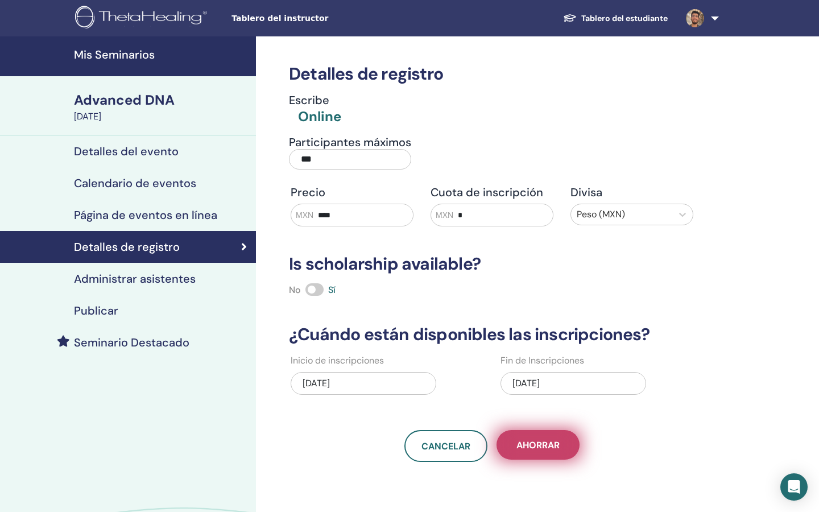
click at [550, 447] on span "Ahorrar" at bounding box center [538, 445] width 43 height 12
click at [162, 282] on h4 "Administrar asistentes" at bounding box center [135, 279] width 122 height 14
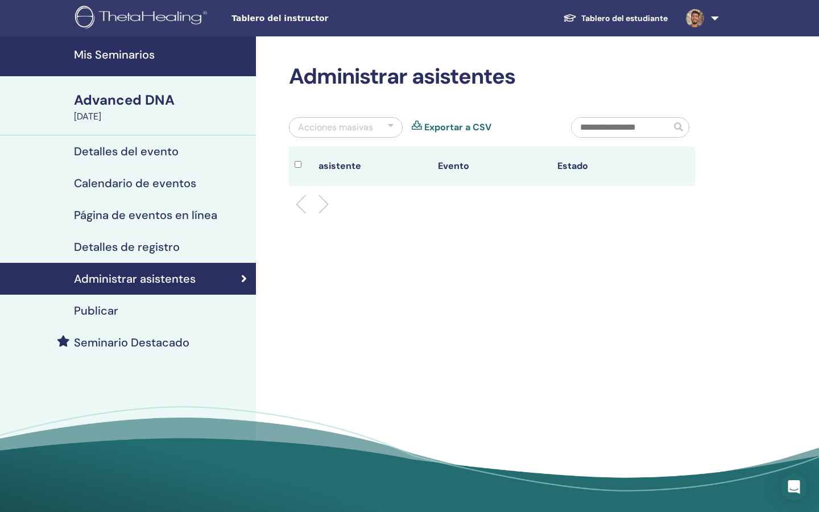
click at [168, 311] on div "Publicar" at bounding box center [128, 311] width 238 height 14
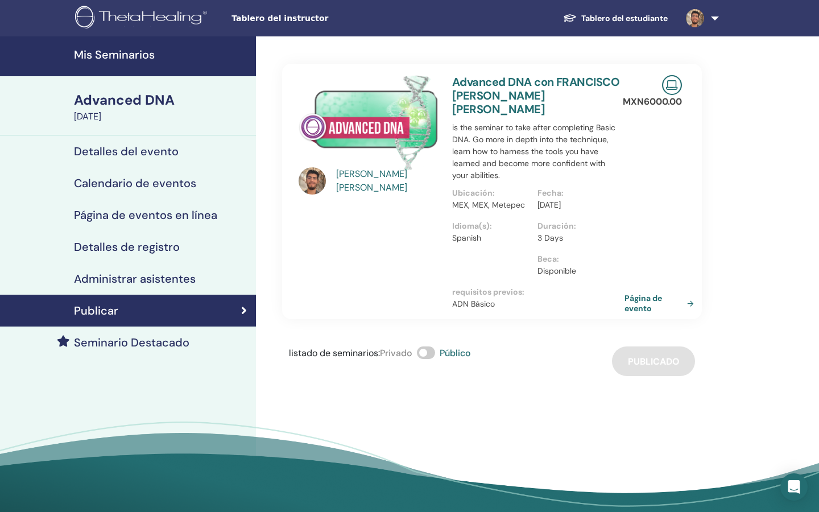
click at [637, 294] on link "Página de evento" at bounding box center [662, 303] width 74 height 20
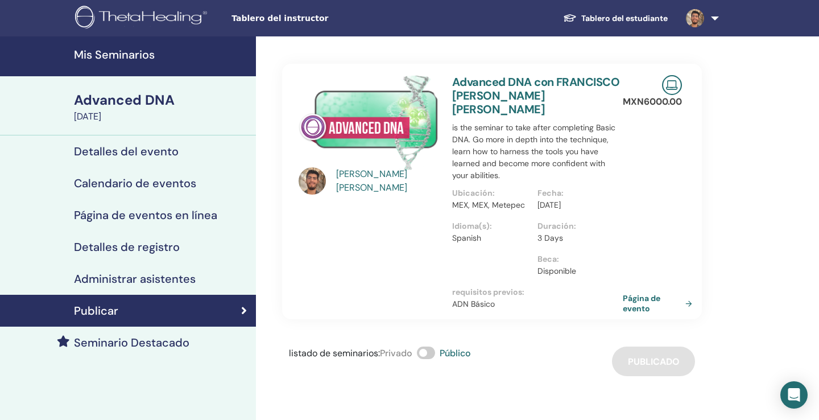
click at [139, 56] on h4 "Mis Seminarios" at bounding box center [161, 55] width 175 height 14
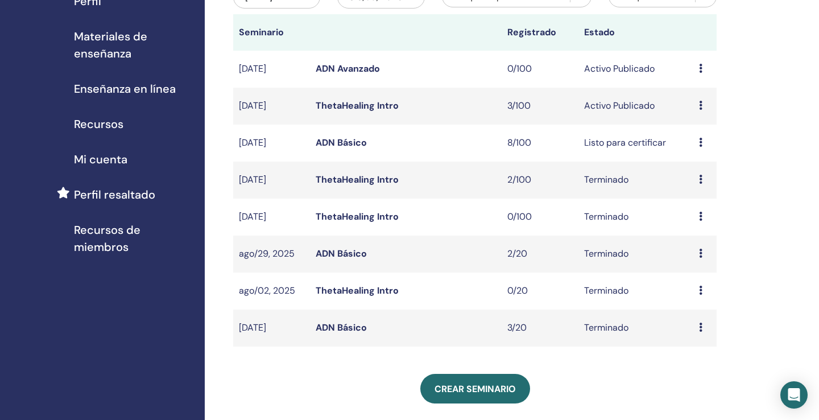
scroll to position [163, 0]
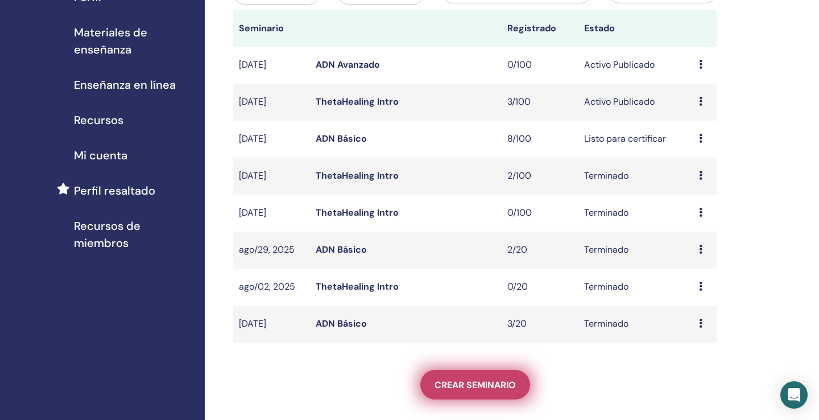
click at [501, 381] on span "Crear seminario" at bounding box center [475, 385] width 81 height 12
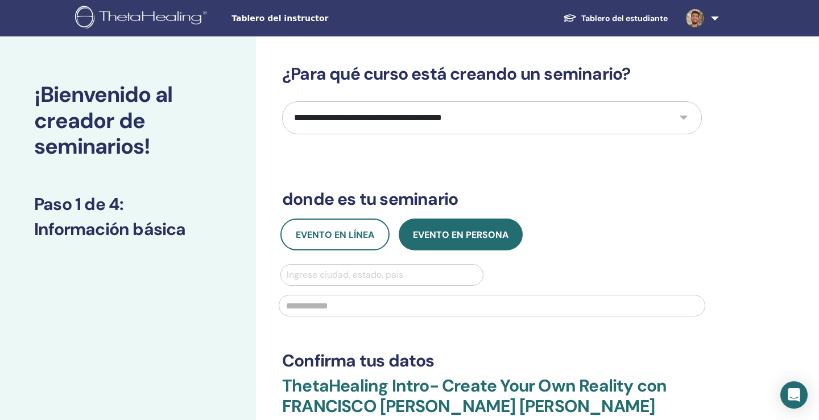
select select "*"
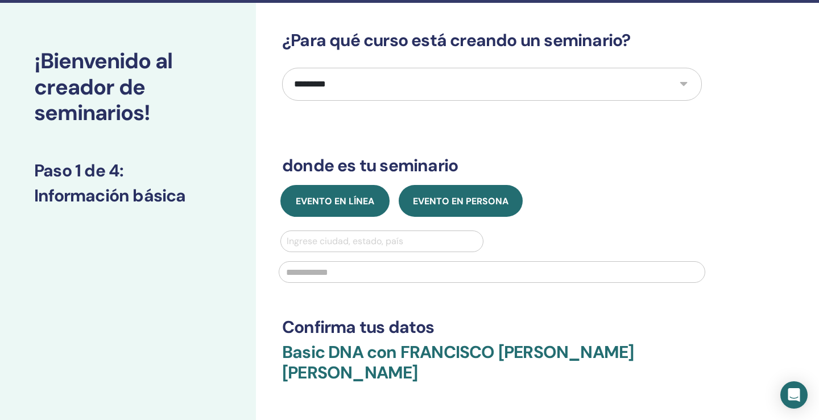
scroll to position [37, 0]
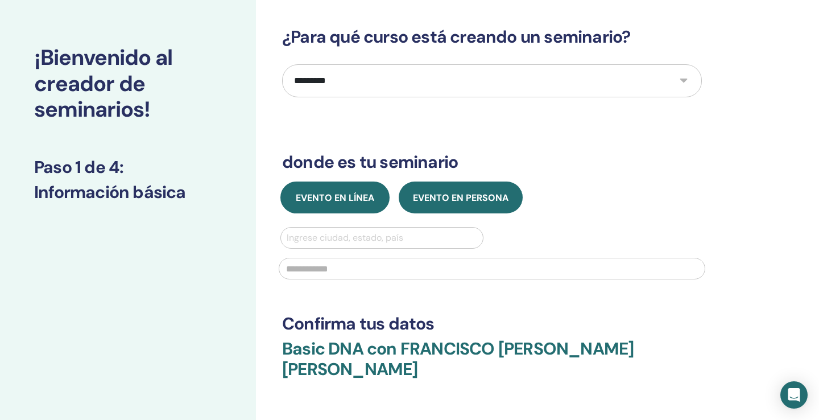
click at [352, 197] on span "Evento en línea" at bounding box center [335, 198] width 79 height 12
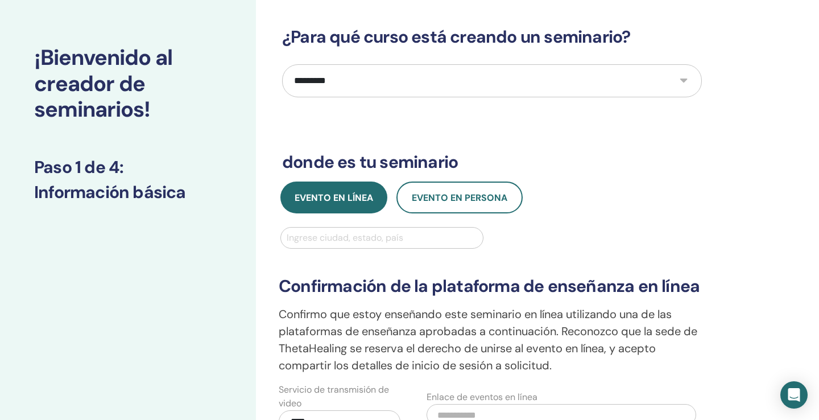
click at [349, 238] on div "Ingrese ciudad, estado, país" at bounding box center [382, 238] width 191 height 14
type input "******"
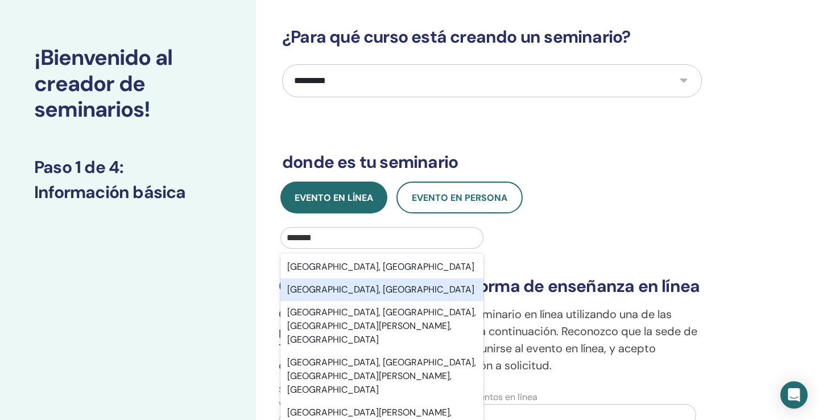
click at [387, 288] on div "Ciudad De México, MEX" at bounding box center [382, 289] width 203 height 23
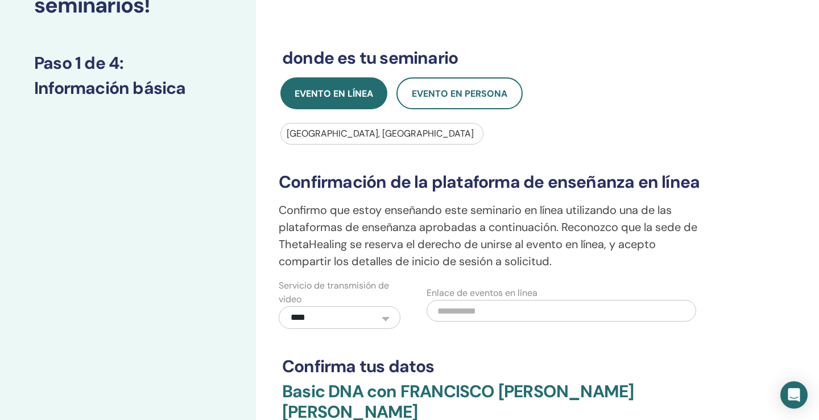
scroll to position [147, 0]
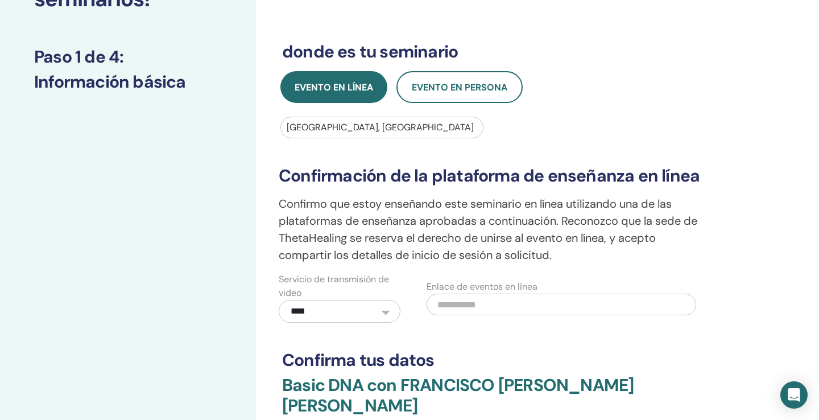
click at [456, 303] on input "text" at bounding box center [562, 305] width 270 height 22
paste input "**********"
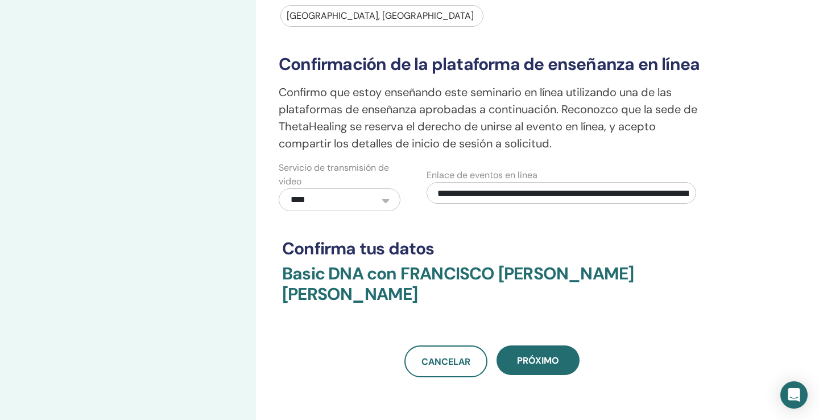
scroll to position [311, 0]
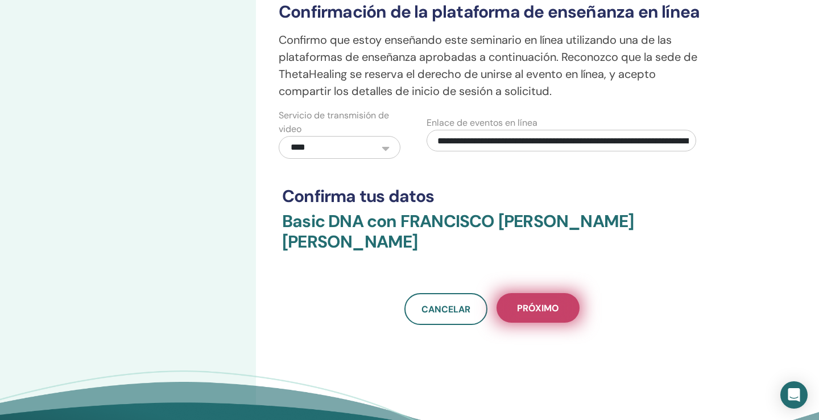
type input "**********"
click at [534, 304] on span "próximo" at bounding box center [538, 308] width 42 height 12
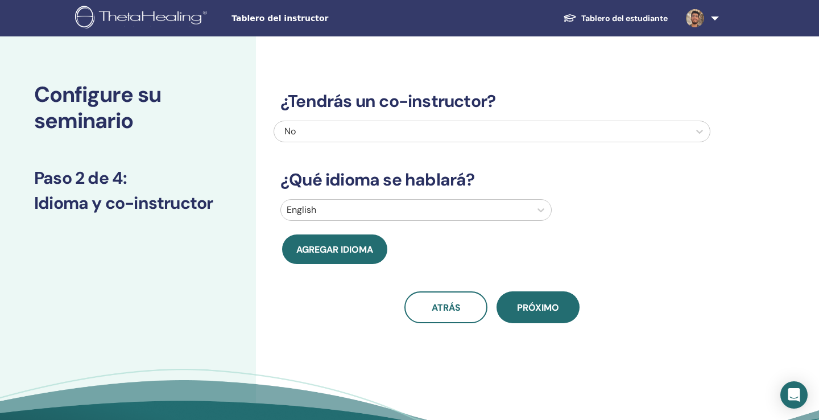
scroll to position [0, 0]
click at [327, 129] on div "No" at bounding box center [450, 132] width 332 height 14
click at [242, 307] on div "Configure su seminario Paso 2 de 4 : Idioma y co-instructor" at bounding box center [128, 259] width 256 height 446
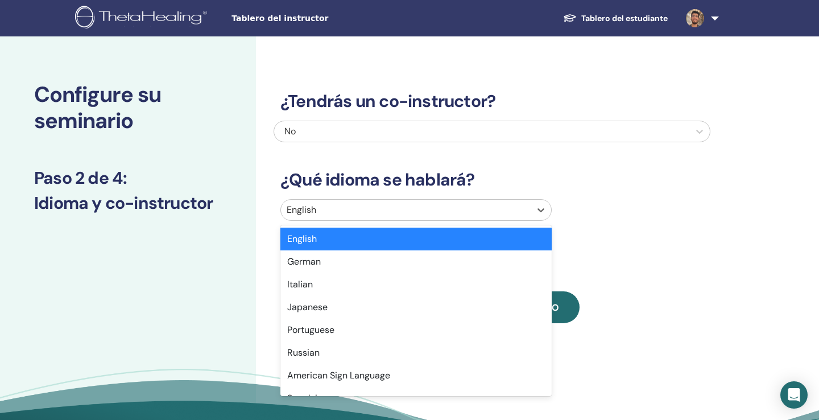
click at [339, 204] on div at bounding box center [406, 210] width 238 height 16
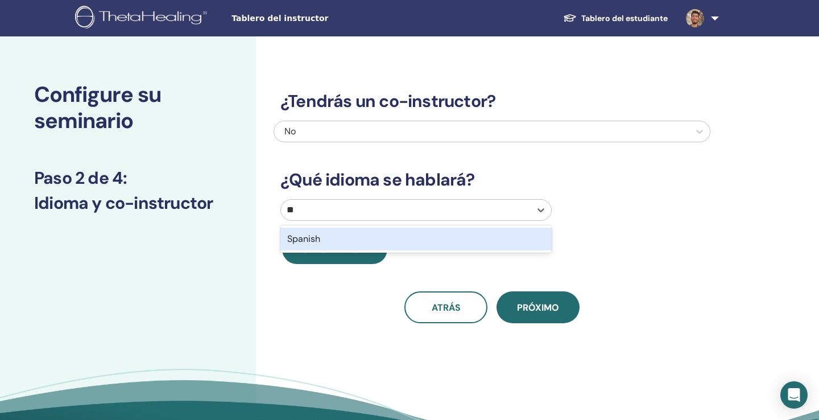
type input "***"
click at [360, 251] on div "Spanish" at bounding box center [416, 238] width 271 height 27
click at [360, 248] on div "Spanish" at bounding box center [416, 239] width 271 height 23
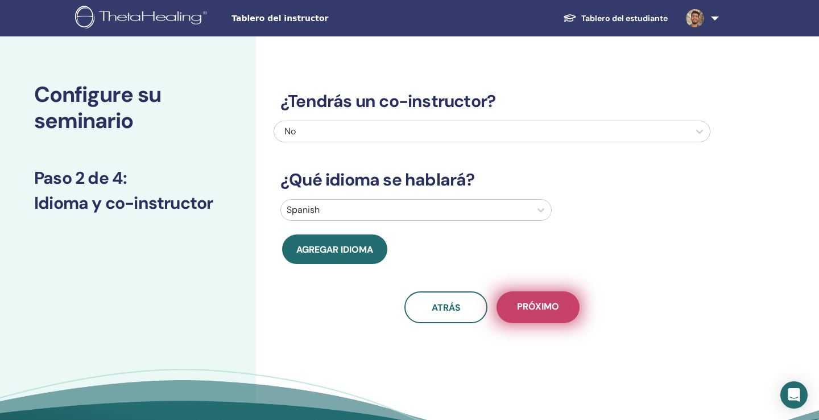
click at [525, 313] on button "próximo" at bounding box center [538, 307] width 83 height 32
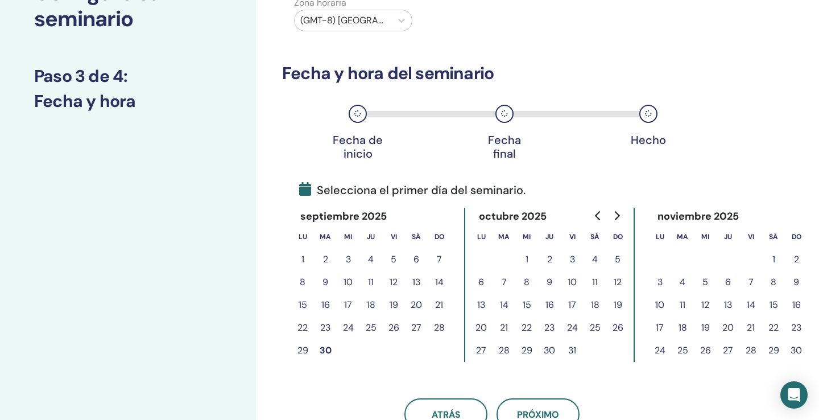
scroll to position [129, 0]
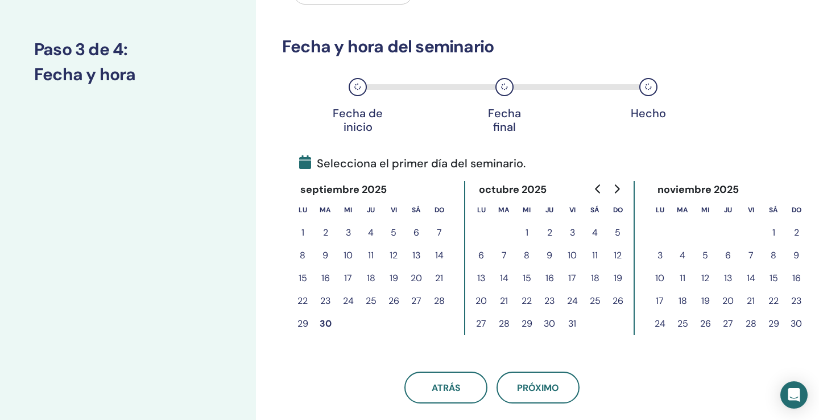
click at [576, 300] on button "24" at bounding box center [572, 301] width 23 height 23
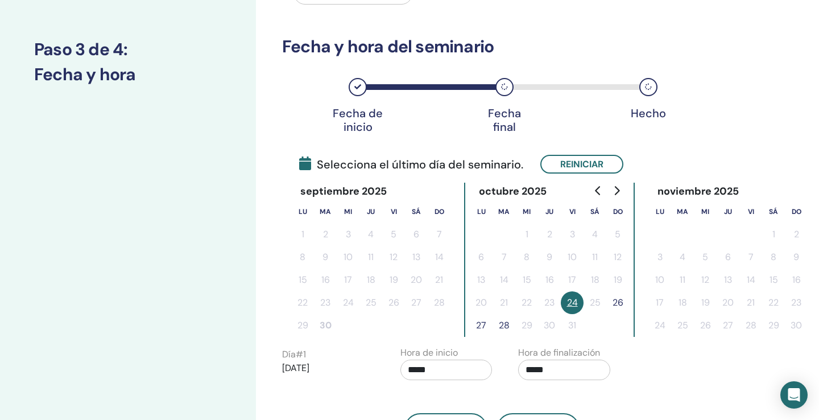
click at [615, 303] on button "26" at bounding box center [618, 302] width 23 height 23
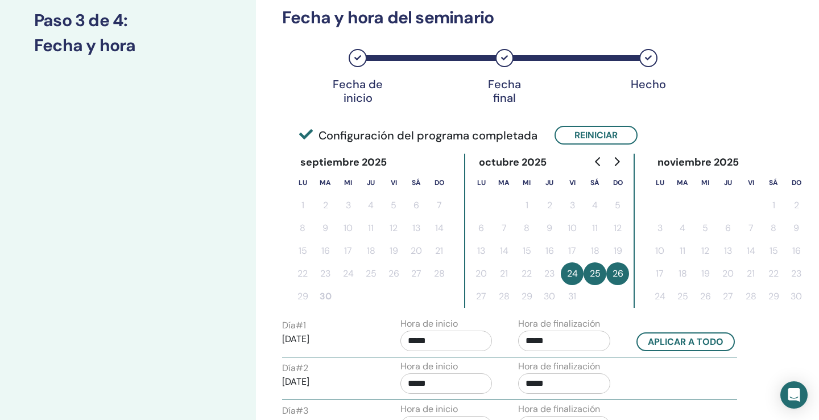
scroll to position [171, 0]
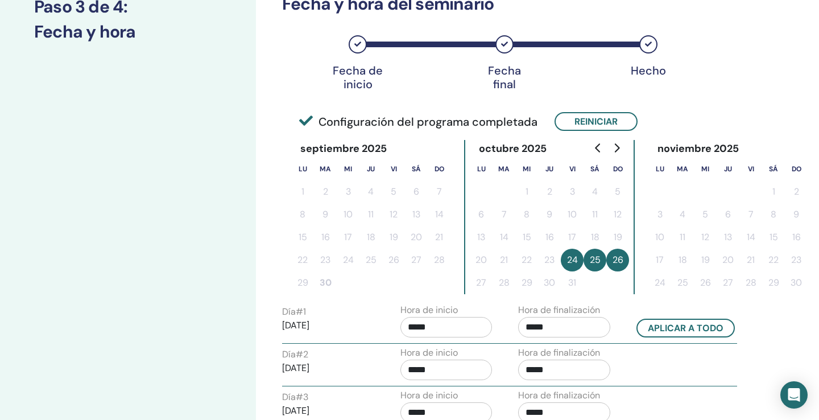
click at [552, 324] on input "*****" at bounding box center [564, 327] width 92 height 20
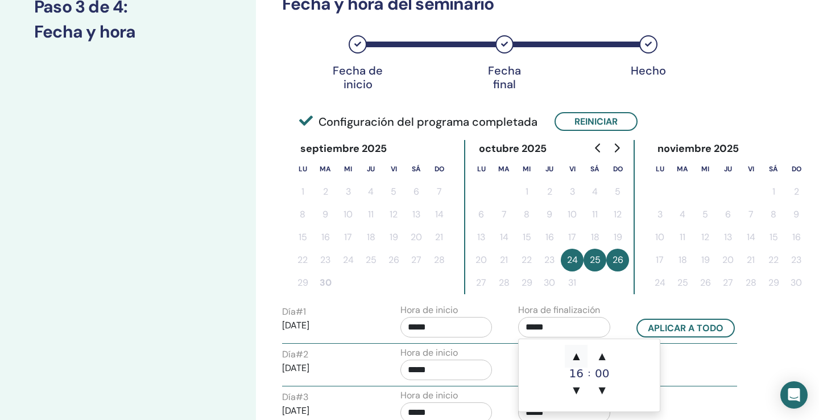
click at [576, 356] on span "▲" at bounding box center [576, 356] width 23 height 23
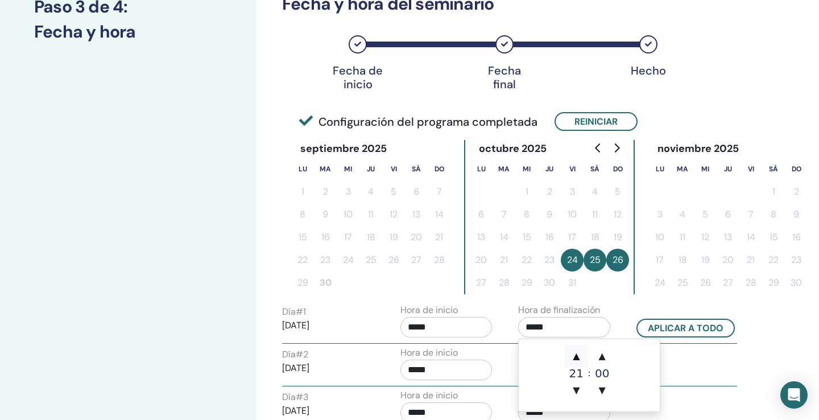
click at [581, 357] on span "▲" at bounding box center [576, 356] width 23 height 23
click at [605, 357] on span "▲" at bounding box center [602, 356] width 23 height 23
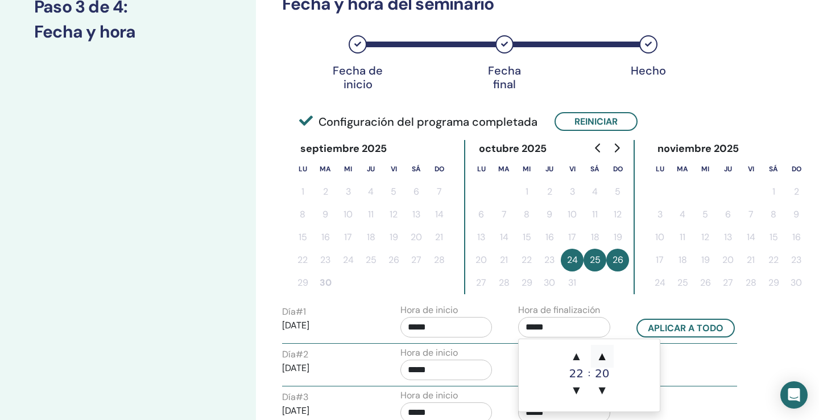
click at [605, 357] on span "▲" at bounding box center [602, 356] width 23 height 23
type input "*****"
click at [447, 318] on input "*****" at bounding box center [447, 327] width 92 height 20
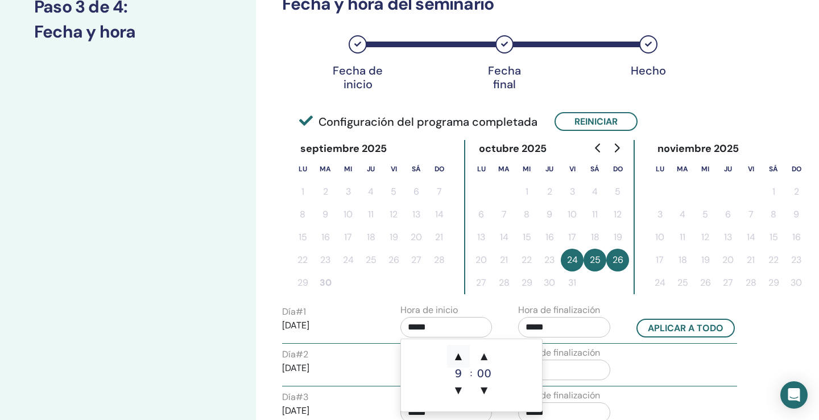
click at [458, 355] on span "▲" at bounding box center [458, 356] width 23 height 23
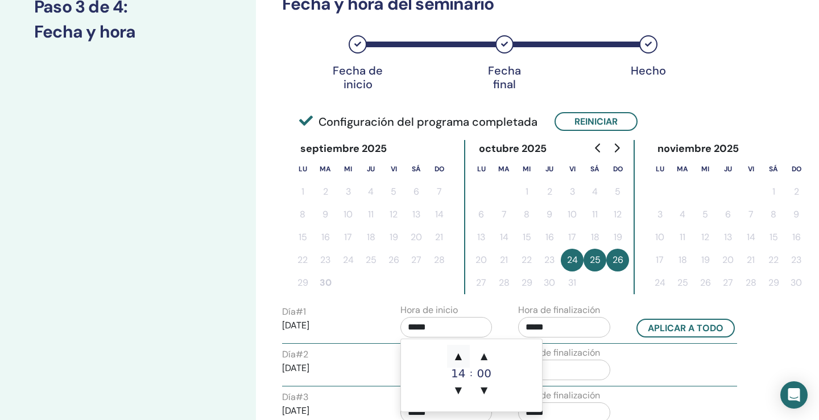
click at [458, 355] on span "▲" at bounding box center [458, 356] width 23 height 23
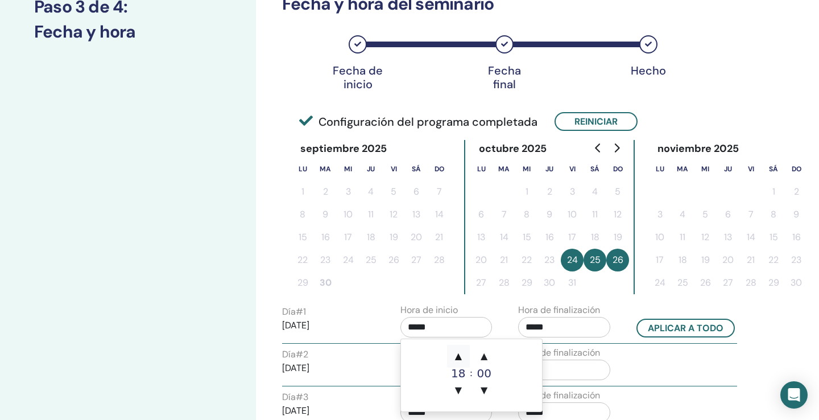
type input "*****"
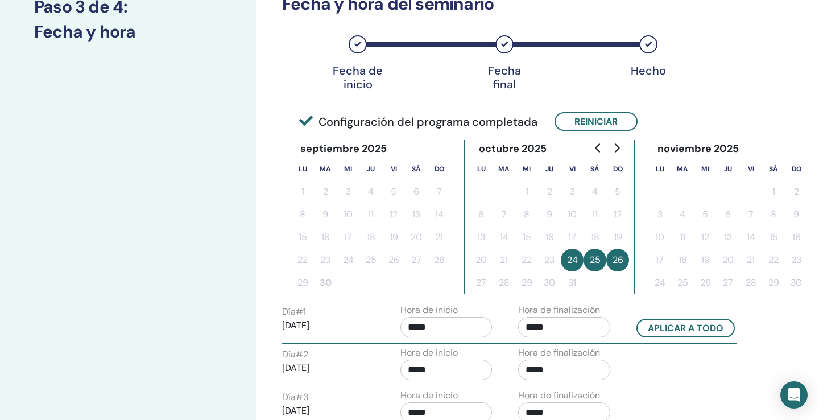
click at [696, 381] on div "Día # 2 2025/10/25 Hora de inicio ***** Hora de finalización *****" at bounding box center [510, 366] width 472 height 40
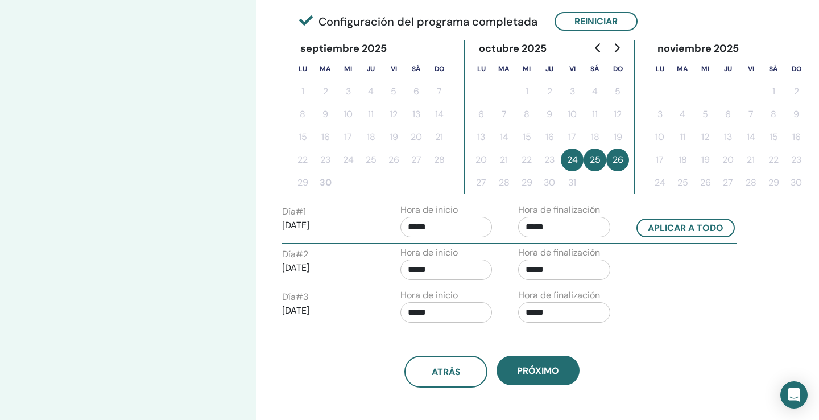
scroll to position [273, 0]
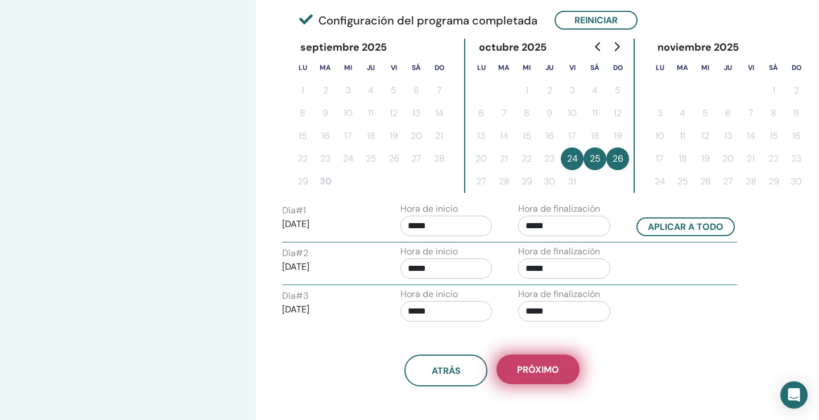
click at [538, 370] on span "próximo" at bounding box center [538, 370] width 42 height 12
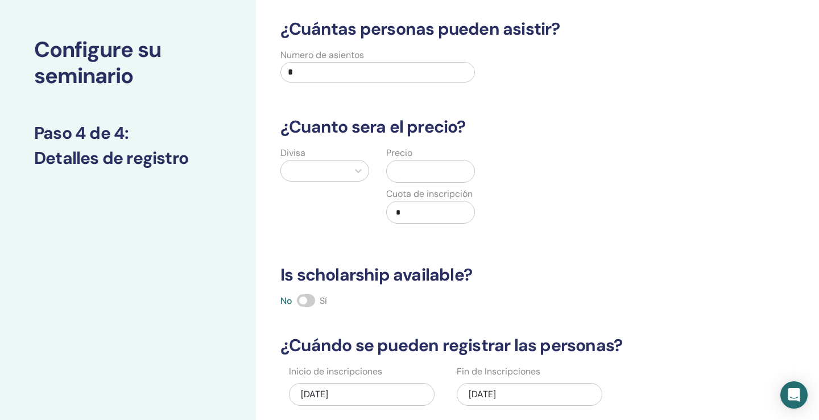
scroll to position [0, 0]
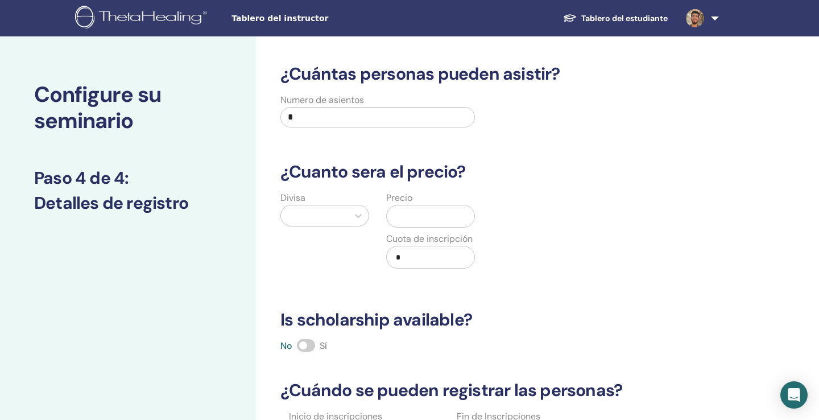
click at [332, 116] on input "*" at bounding box center [378, 117] width 195 height 20
type input "***"
click at [350, 212] on div at bounding box center [358, 215] width 20 height 20
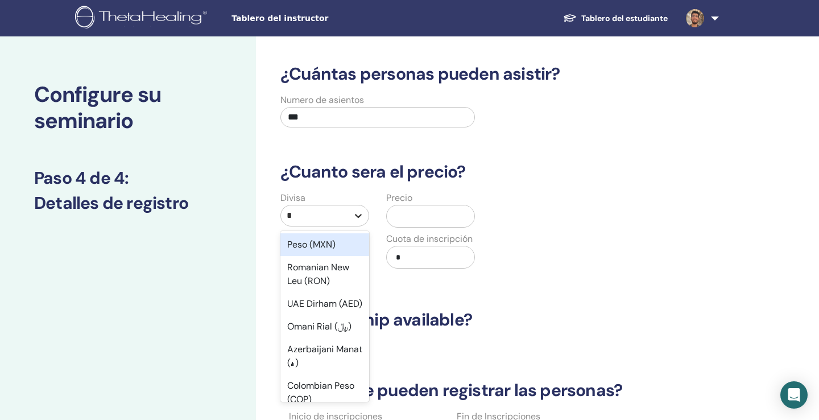
type input "**"
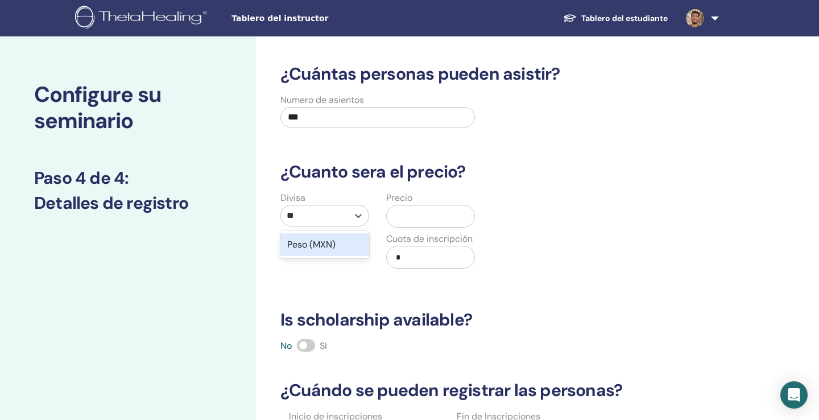
click at [350, 240] on div "Peso (MXN)" at bounding box center [325, 244] width 89 height 23
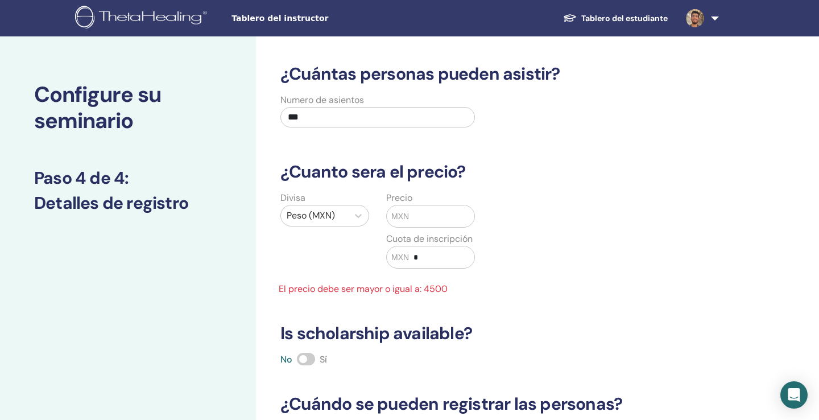
click at [436, 217] on input "text" at bounding box center [441, 216] width 65 height 22
type input "*"
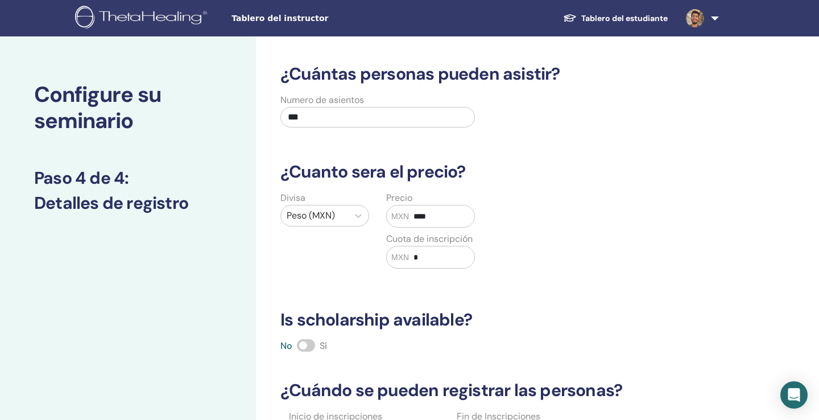
type input "****"
click at [492, 296] on div "¿Cuántas personas pueden asistir? Numero de asientos *** ¿Cuanto sera el precio…" at bounding box center [492, 291] width 437 height 454
click at [309, 344] on span at bounding box center [306, 345] width 18 height 13
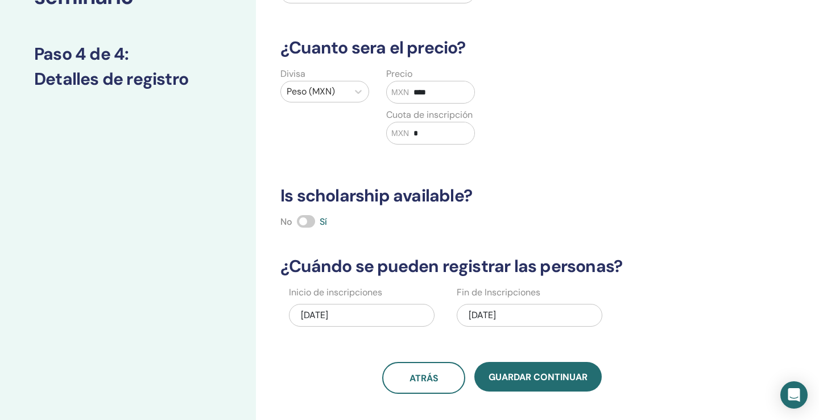
scroll to position [132, 0]
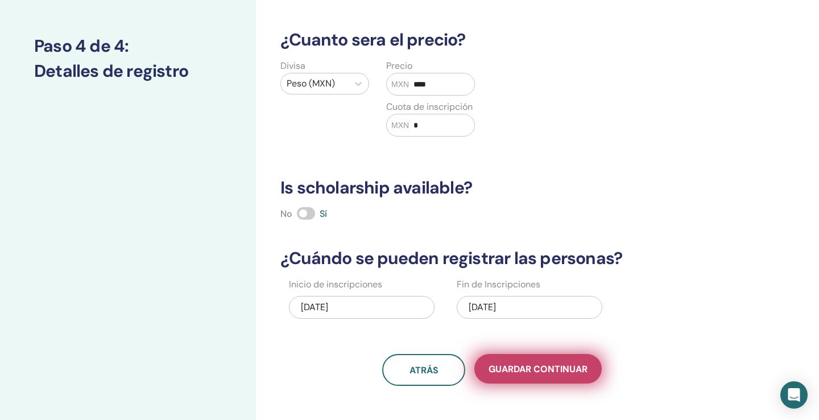
click at [584, 373] on span "Guardar Continuar" at bounding box center [538, 369] width 99 height 12
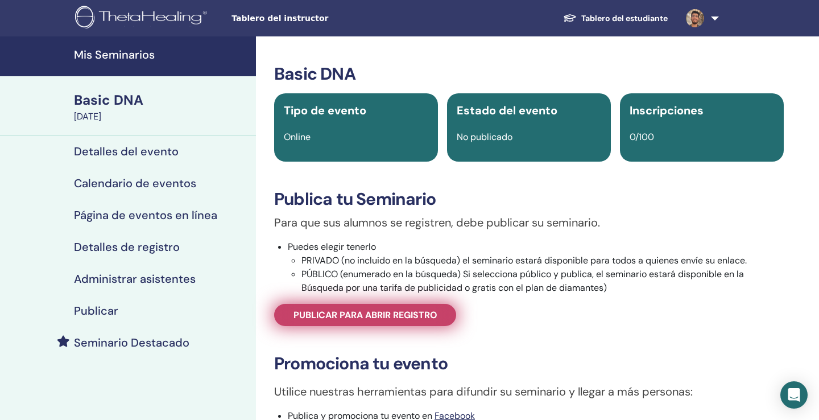
click at [394, 319] on span "Publicar para abrir registro" at bounding box center [366, 315] width 144 height 12
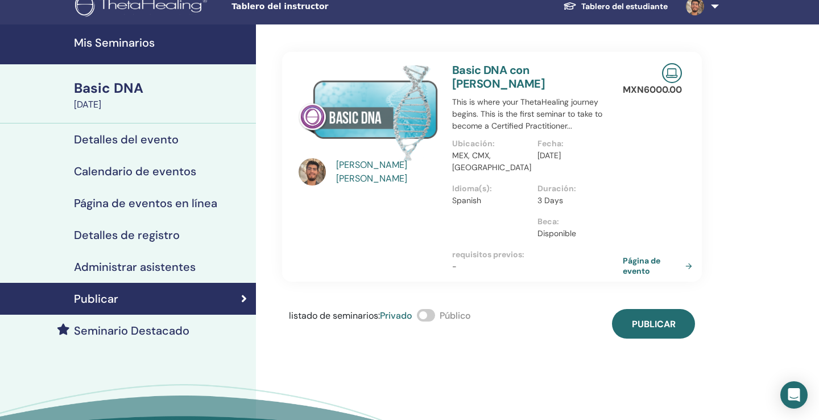
scroll to position [16, 0]
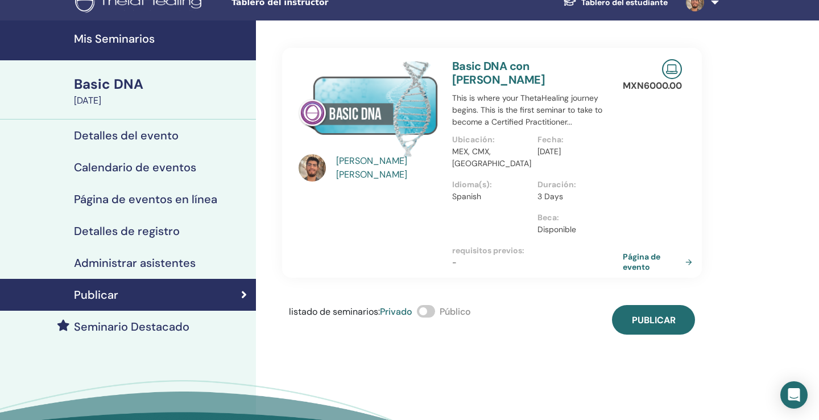
click at [432, 312] on span at bounding box center [426, 311] width 18 height 13
click at [670, 188] on div "MXN 6000.00 Página de evento" at bounding box center [668, 163] width 42 height 230
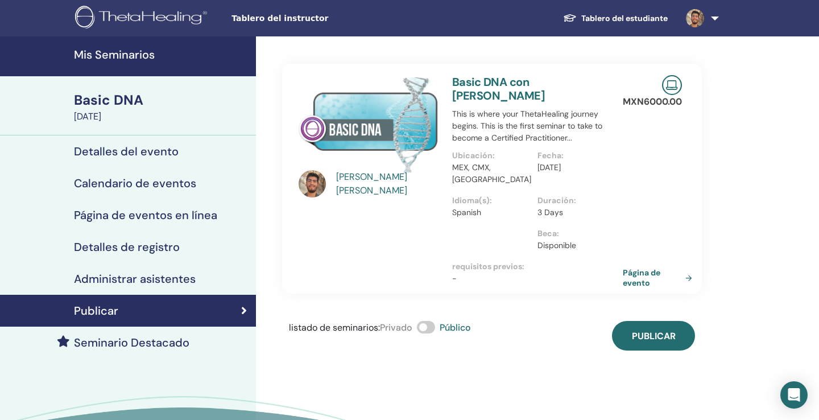
scroll to position [0, 0]
click at [725, 184] on div "[PERSON_NAME] Basic DNA con [PERSON_NAME] This is where your ThetaHealing journ…" at bounding box center [529, 272] width 546 height 473
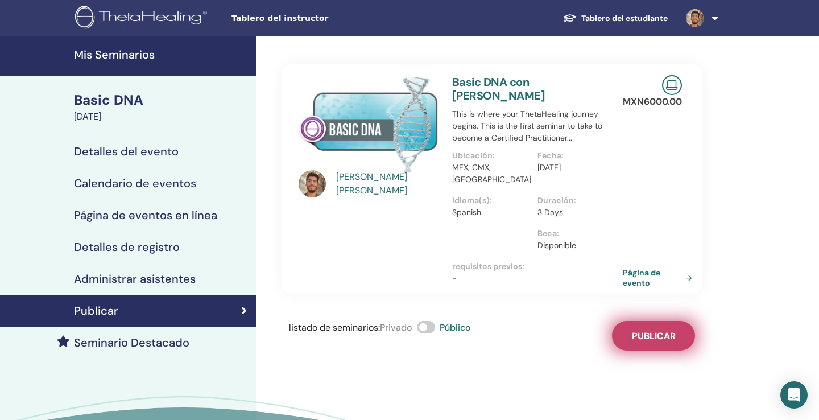
click at [652, 348] on button "Publicar" at bounding box center [653, 336] width 83 height 30
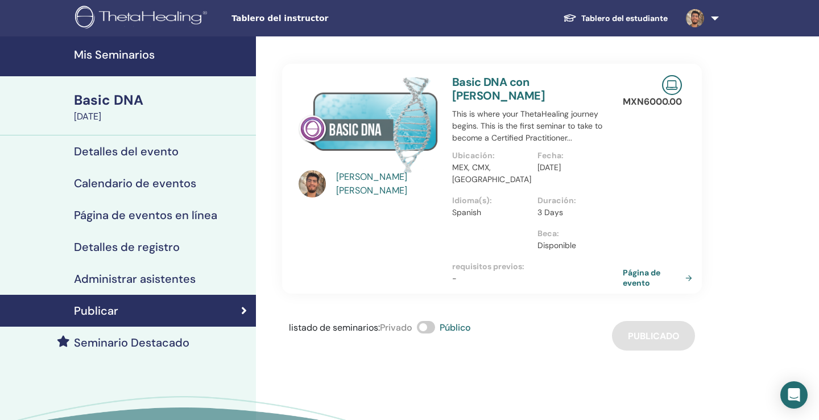
click at [547, 370] on div "[PERSON_NAME] Basic DNA con [PERSON_NAME] This is where your ThetaHealing journ…" at bounding box center [529, 272] width 546 height 473
click at [127, 51] on h4 "Mis Seminarios" at bounding box center [161, 55] width 175 height 14
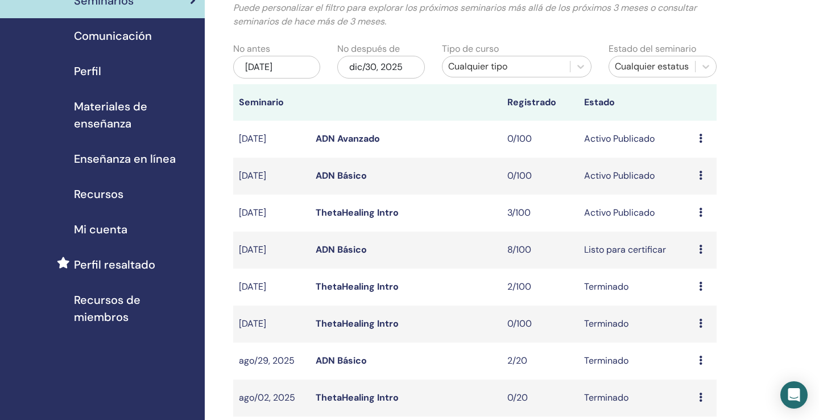
scroll to position [92, 0]
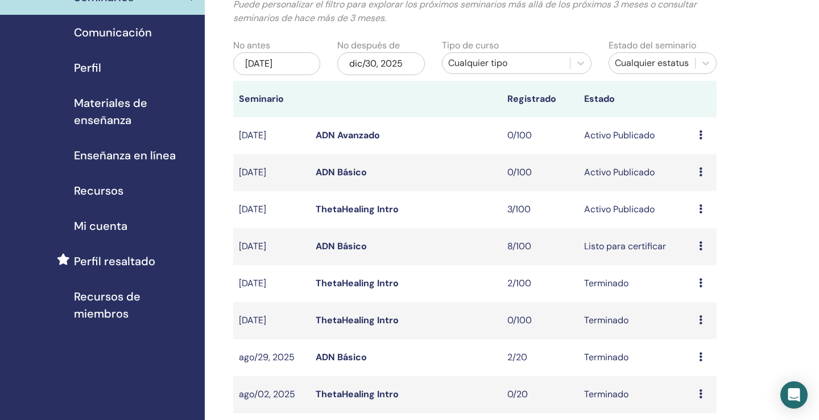
click at [700, 132] on icon at bounding box center [700, 134] width 3 height 9
click at [766, 175] on div "Mis Seminarios Puede personalizar el filtro para explorar los próximos seminari…" at bounding box center [512, 407] width 615 height 927
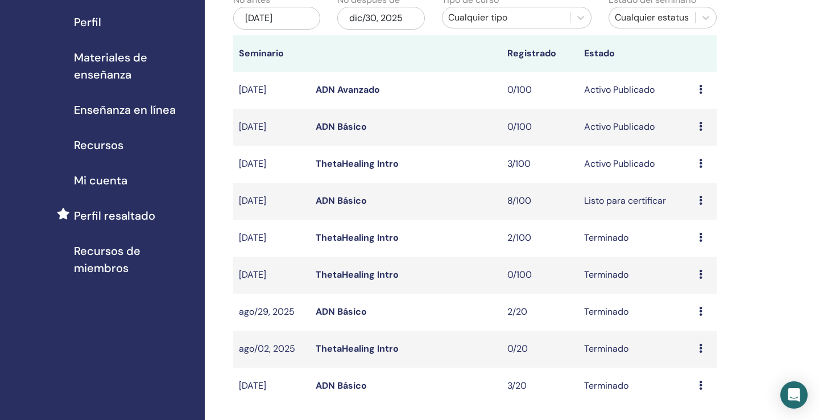
scroll to position [248, 0]
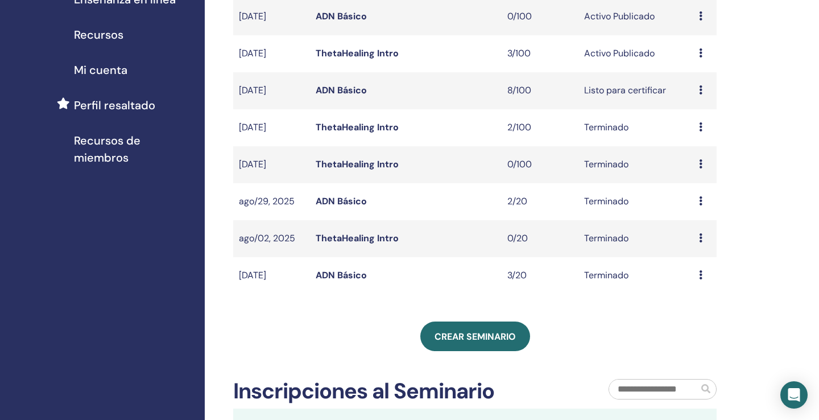
click at [702, 240] on icon at bounding box center [700, 237] width 3 height 9
click at [736, 232] on div "Mis Seminarios Puede personalizar el filtro para explorar los próximos seminari…" at bounding box center [512, 251] width 615 height 927
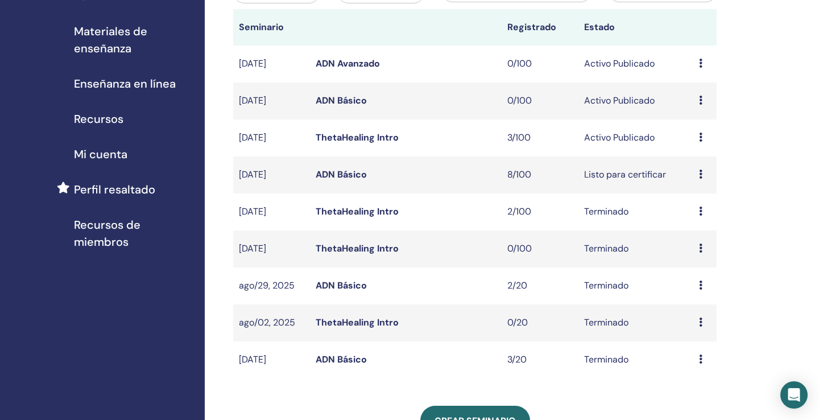
scroll to position [161, 0]
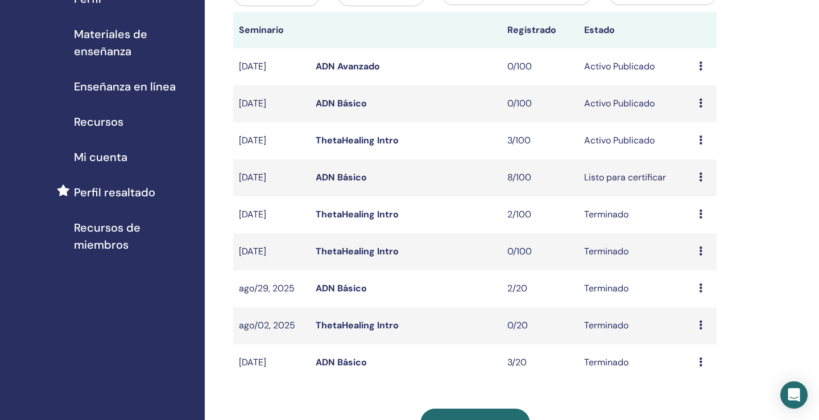
click at [701, 176] on icon at bounding box center [700, 176] width 3 height 9
click at [742, 199] on div "Mis Seminarios Puede personalizar el filtro para explorar los próximos seminari…" at bounding box center [512, 338] width 615 height 927
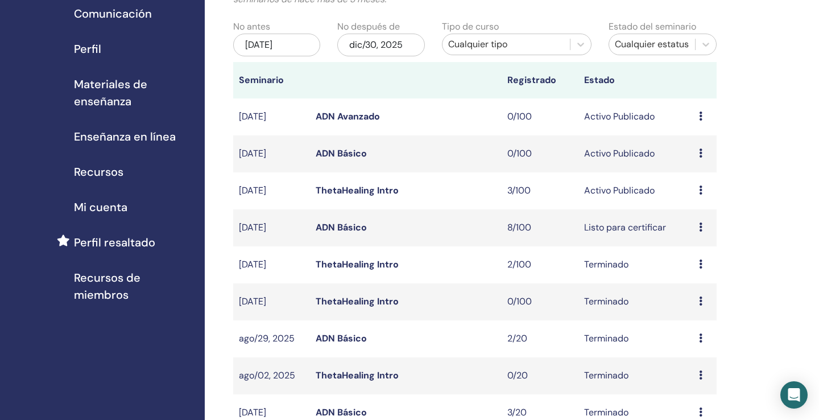
scroll to position [104, 0]
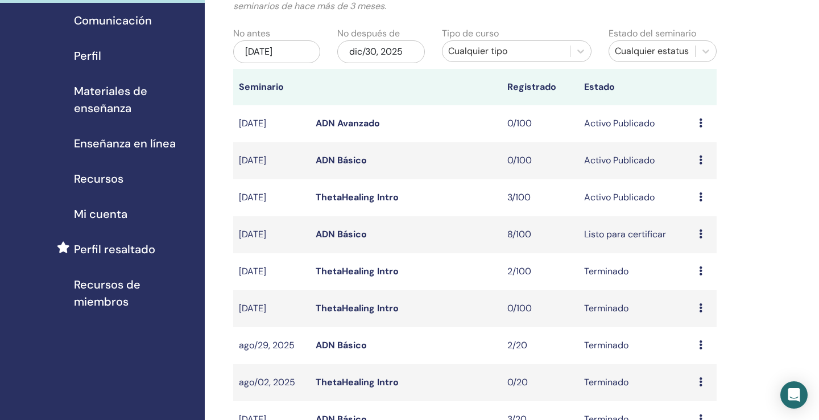
click at [700, 234] on icon at bounding box center [700, 233] width 3 height 9
click at [719, 193] on div "Mis Seminarios Puede personalizar el filtro para explorar los próximos seminari…" at bounding box center [512, 395] width 615 height 927
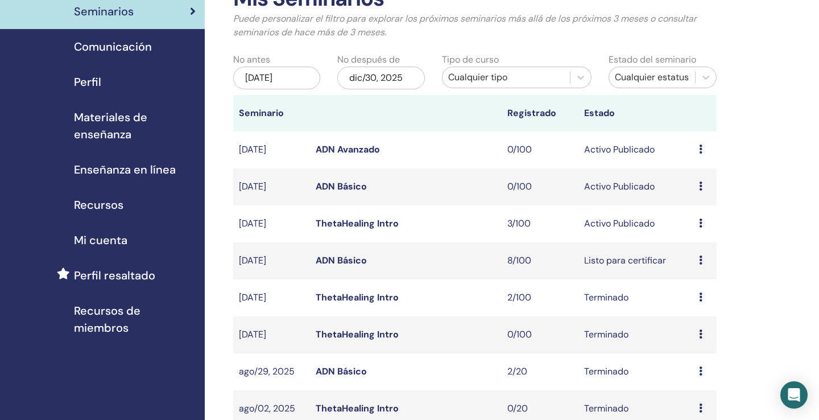
scroll to position [75, 0]
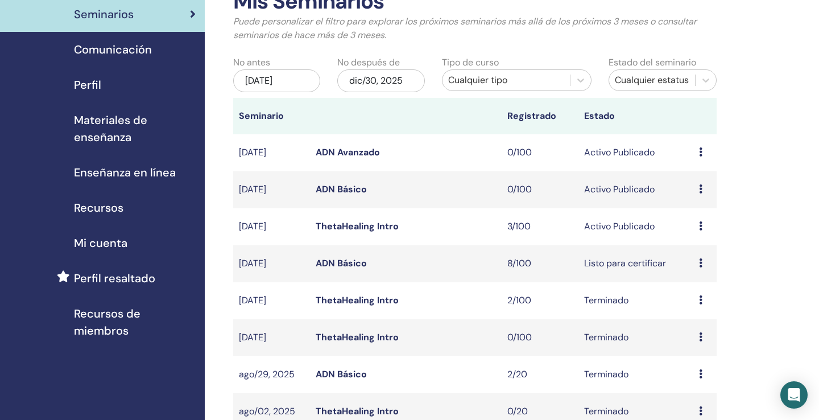
click at [699, 223] on icon at bounding box center [700, 225] width 3 height 9
click at [695, 237] on link "Avance" at bounding box center [690, 232] width 31 height 12
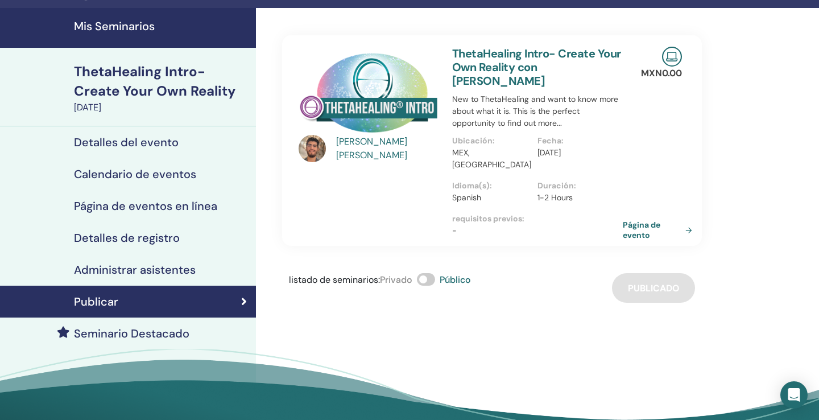
scroll to position [32, 0]
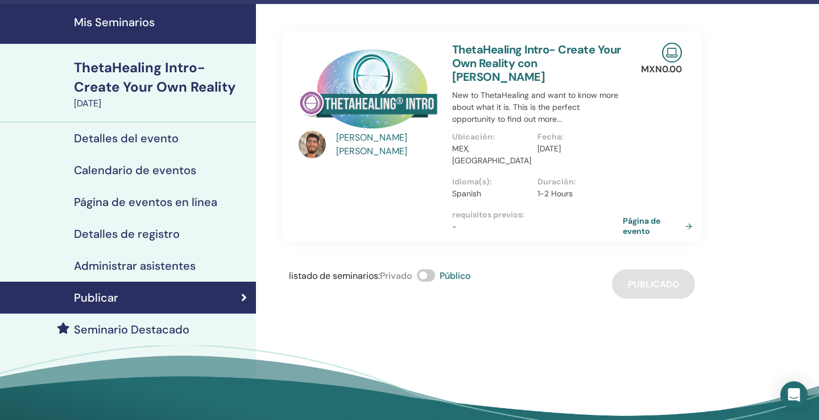
click at [159, 263] on h4 "Administrar asistentes" at bounding box center [135, 266] width 122 height 14
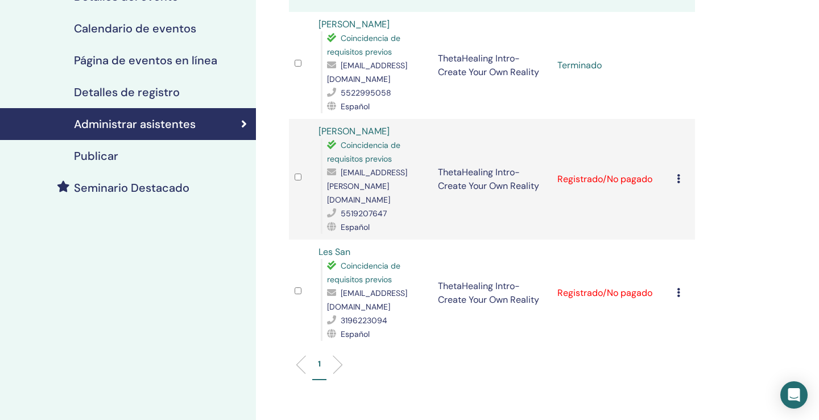
scroll to position [175, 0]
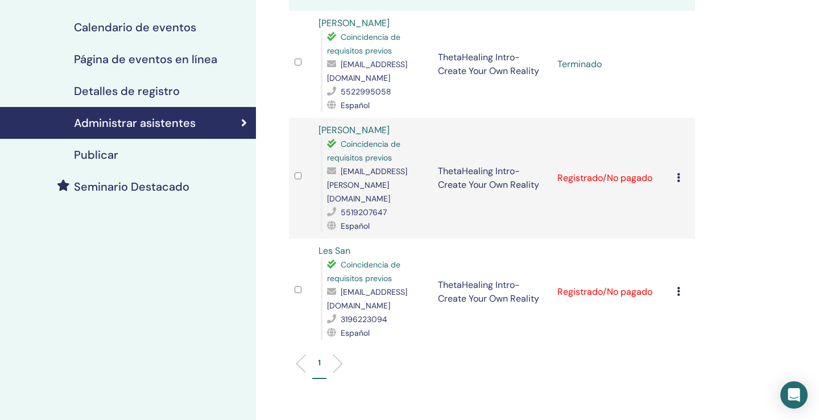
click at [370, 134] on link "Mar Mondragón C." at bounding box center [354, 130] width 71 height 12
click at [342, 245] on link "Les San" at bounding box center [335, 251] width 32 height 12
click at [731, 223] on div "Administrar asistentes Acciones masivas Exportar a CSV asistente Evento Estado …" at bounding box center [529, 205] width 546 height 688
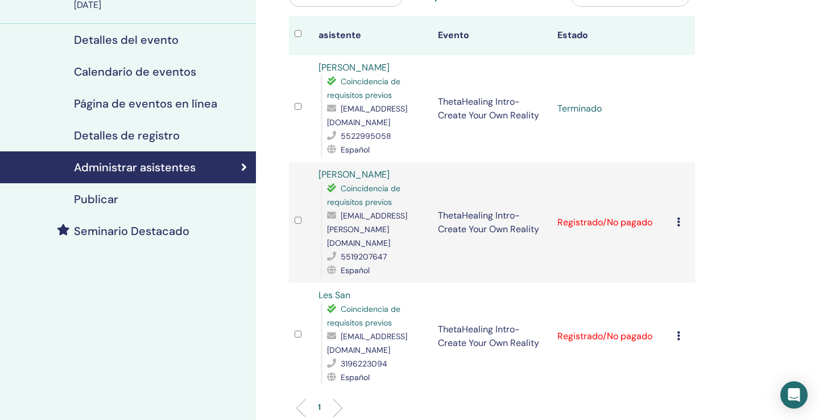
scroll to position [127, 0]
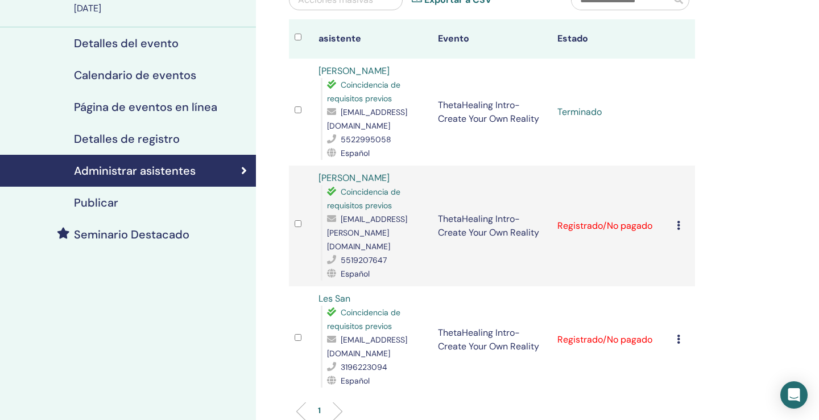
click at [685, 333] on div "Cancelar registro No autocertificar Marcar como pagado Marcar como no pagado Ma…" at bounding box center [683, 340] width 13 height 14
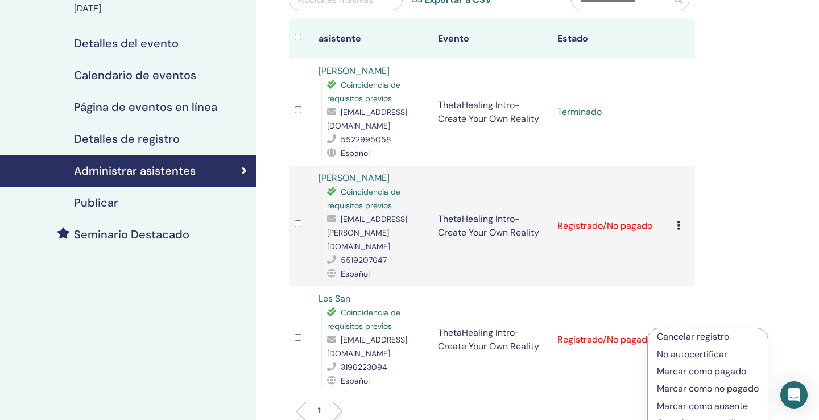
click at [601, 393] on div "1" at bounding box center [492, 415] width 423 height 45
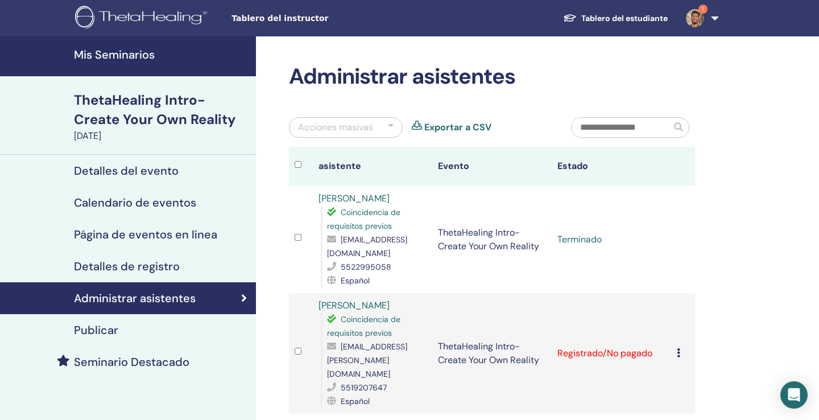
scroll to position [0, 0]
click at [698, 13] on img at bounding box center [695, 18] width 18 height 18
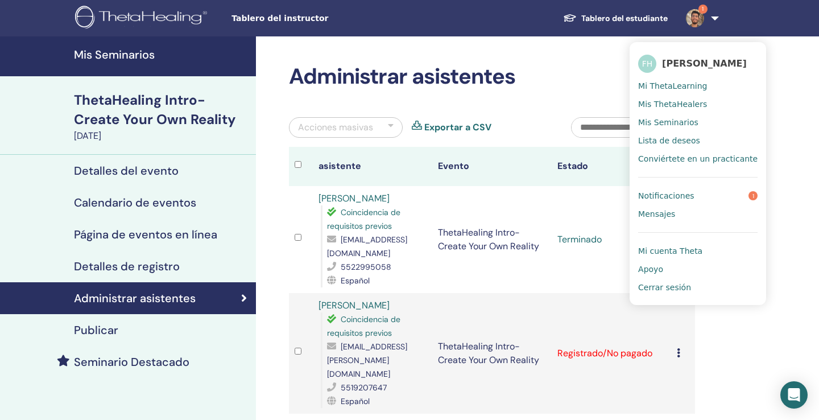
click at [673, 201] on span "Notificaciones" at bounding box center [666, 196] width 56 height 10
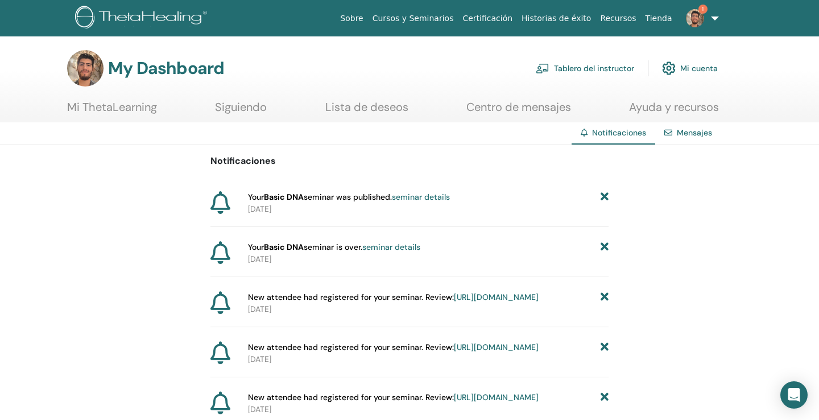
click at [622, 71] on link "Tablero del instructor" at bounding box center [585, 68] width 98 height 25
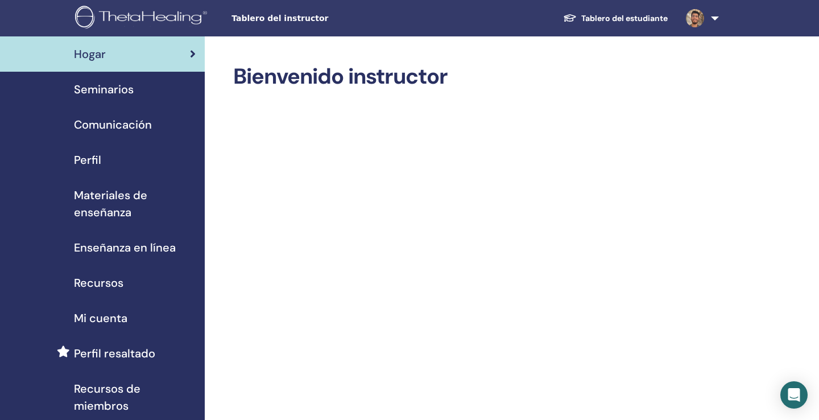
click at [105, 100] on link "Seminarios" at bounding box center [102, 89] width 205 height 35
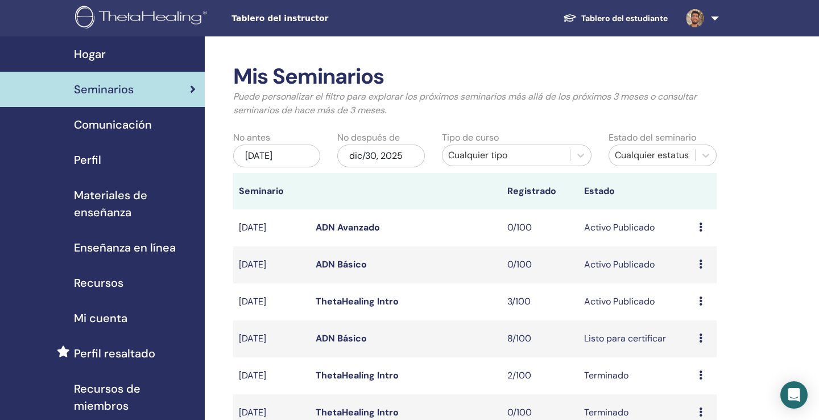
click at [711, 228] on td "Avance Editar asistentes Cancelar" at bounding box center [705, 227] width 23 height 37
click at [699, 225] on td "Avance Editar asistentes Cancelar" at bounding box center [705, 227] width 23 height 37
click at [703, 226] on icon at bounding box center [700, 226] width 3 height 9
click at [700, 236] on link "Avance" at bounding box center [693, 235] width 31 height 12
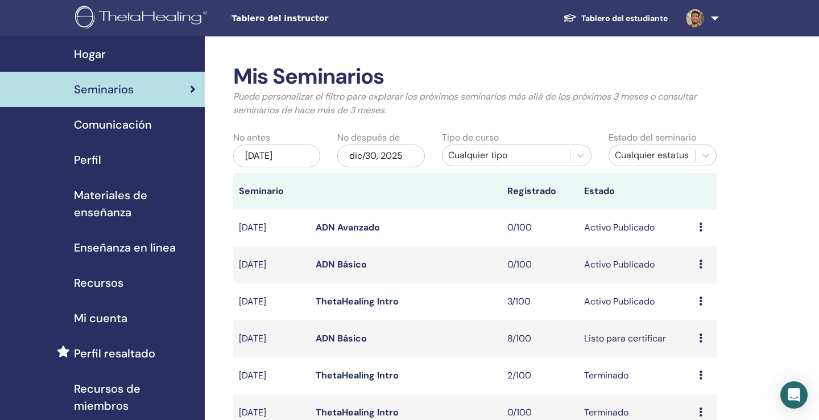
scroll to position [1, 0]
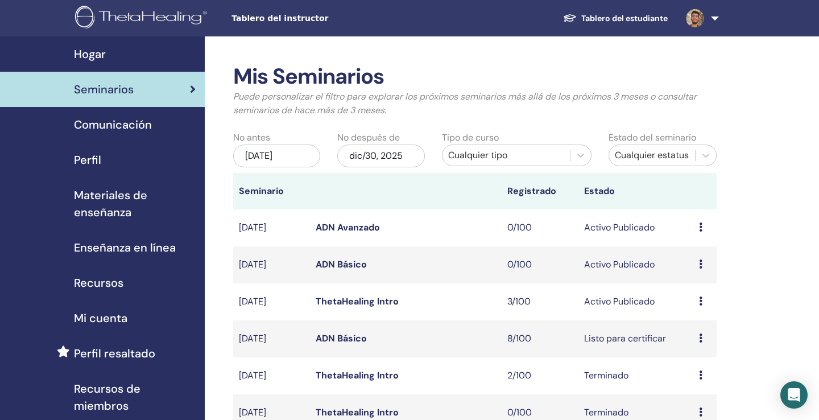
scroll to position [0, 0]
click at [380, 233] on td "ADN Avanzado" at bounding box center [406, 227] width 192 height 37
click at [414, 216] on td "ADN Avanzado" at bounding box center [406, 227] width 192 height 37
click at [300, 233] on td "[DATE]" at bounding box center [271, 227] width 77 height 37
click at [272, 225] on td "[DATE]" at bounding box center [271, 227] width 77 height 37
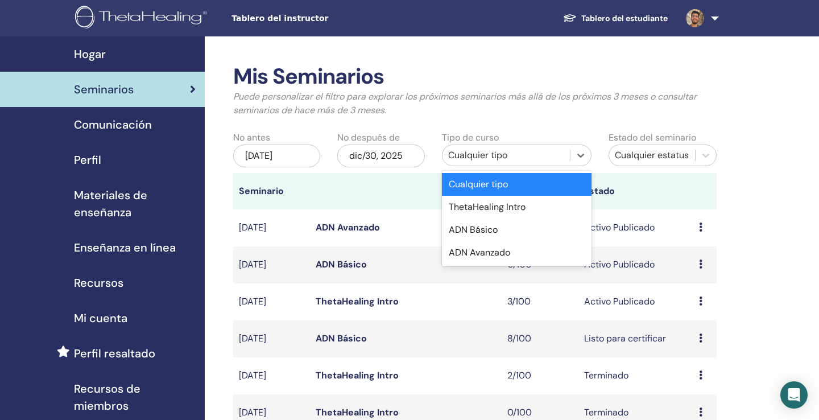
click at [551, 150] on div "Cualquier tipo" at bounding box center [506, 156] width 116 height 14
click at [513, 208] on div "ThetaHealing Intro" at bounding box center [517, 207] width 150 height 23
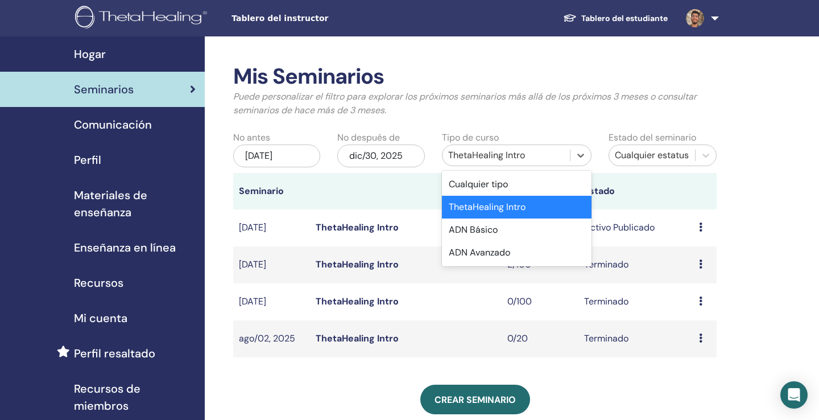
click at [525, 150] on div "ThetaHealing Intro" at bounding box center [506, 156] width 116 height 14
click at [499, 225] on div "ADN Básico" at bounding box center [517, 229] width 150 height 23
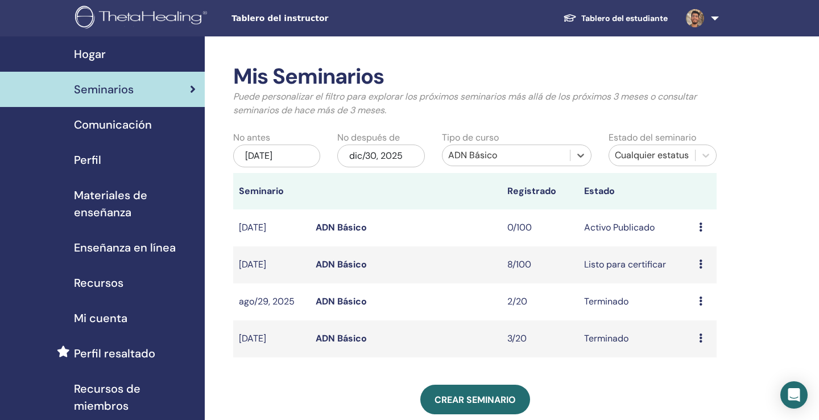
click at [499, 154] on div "ADN Básico" at bounding box center [506, 156] width 116 height 14
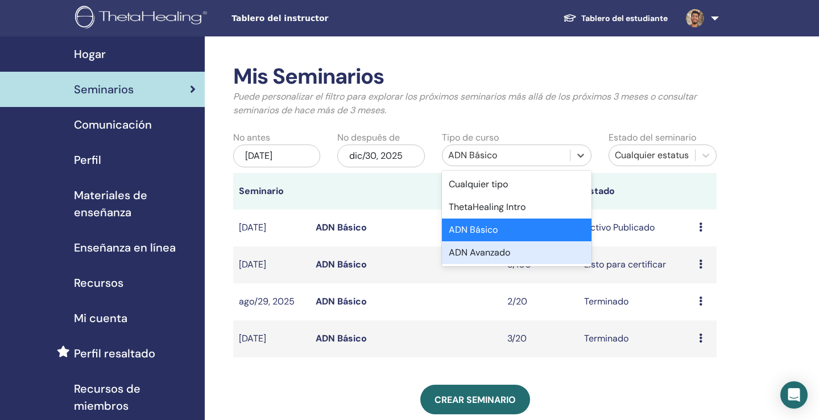
click at [490, 250] on div "ADN Avanzado" at bounding box center [517, 252] width 150 height 23
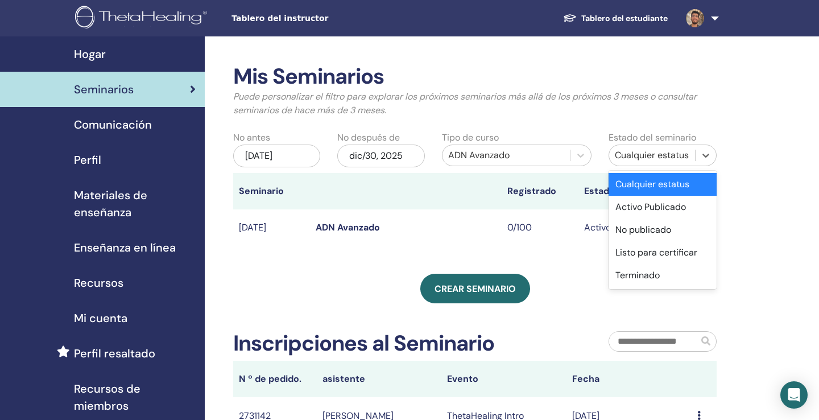
click at [648, 149] on div "Cualquier estatus" at bounding box center [652, 156] width 75 height 14
click at [585, 270] on div "Mis Seminarios Puede personalizar el filtro para explorar los próximos seminari…" at bounding box center [475, 286] width 484 height 444
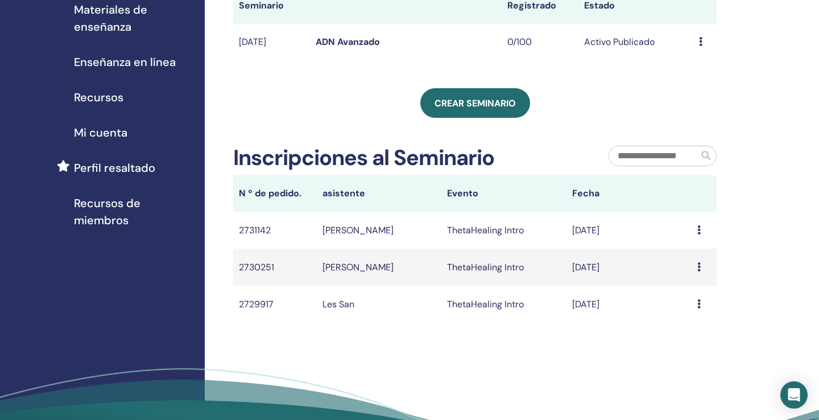
scroll to position [187, 0]
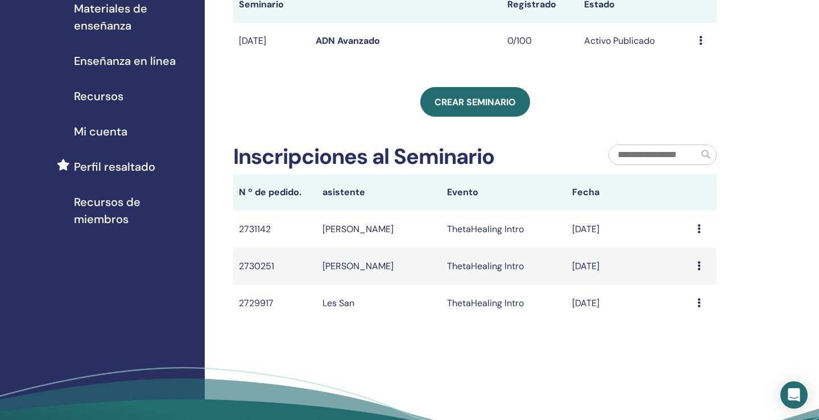
click at [705, 226] on div "Message" at bounding box center [705, 229] width 14 height 14
click at [703, 261] on div "Message" at bounding box center [705, 266] width 14 height 14
click at [747, 245] on div "Mis Seminarios Puede personalizar el filtro para explorar los próximos seminari…" at bounding box center [512, 165] width 615 height 631
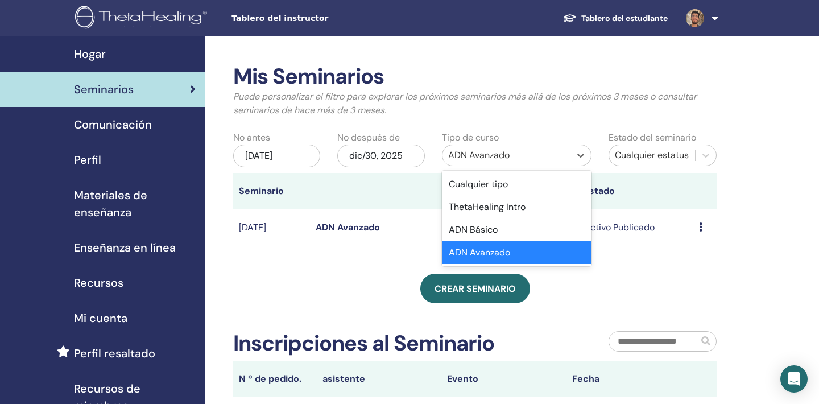
scroll to position [0, 0]
click at [492, 147] on div "ADN Avanzado" at bounding box center [506, 155] width 127 height 18
click at [477, 182] on div "Cualquier tipo" at bounding box center [517, 184] width 150 height 23
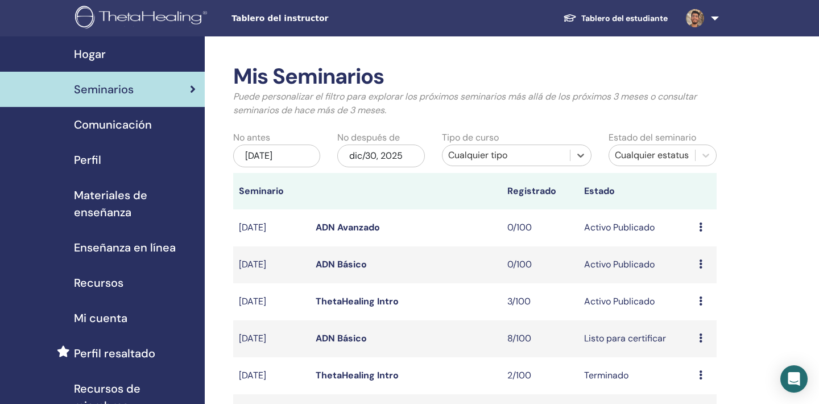
click at [699, 293] on td "Avance Editar asistentes Cancelar" at bounding box center [705, 301] width 23 height 37
click at [702, 300] on icon at bounding box center [700, 300] width 3 height 9
click at [694, 308] on link "Avance" at bounding box center [693, 309] width 31 height 12
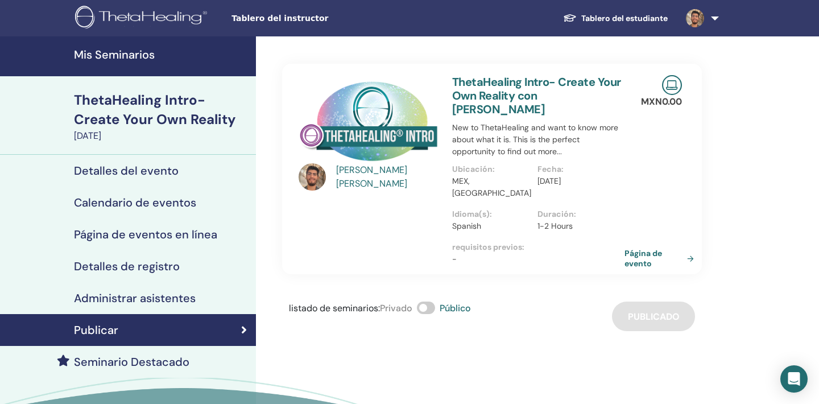
click at [643, 248] on link "Página de evento" at bounding box center [662, 258] width 74 height 20
click at [644, 248] on link "Página de evento" at bounding box center [662, 258] width 74 height 20
click at [134, 63] on link "Mis Seminarios" at bounding box center [128, 56] width 256 height 40
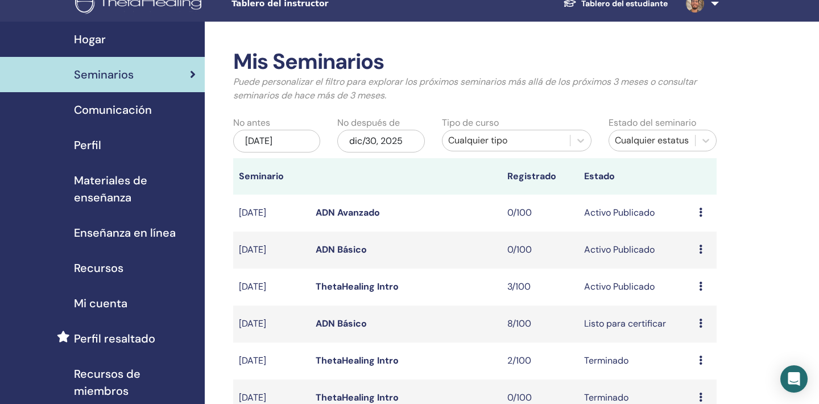
scroll to position [56, 0]
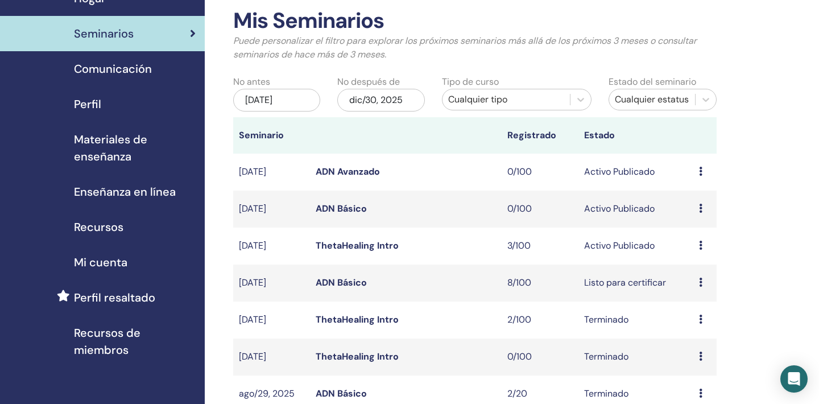
click at [698, 204] on td "Avance Editar asistentes Cancelar" at bounding box center [705, 209] width 23 height 37
click at [701, 205] on icon at bounding box center [700, 208] width 3 height 9
click at [693, 212] on link "Avance" at bounding box center [692, 214] width 31 height 12
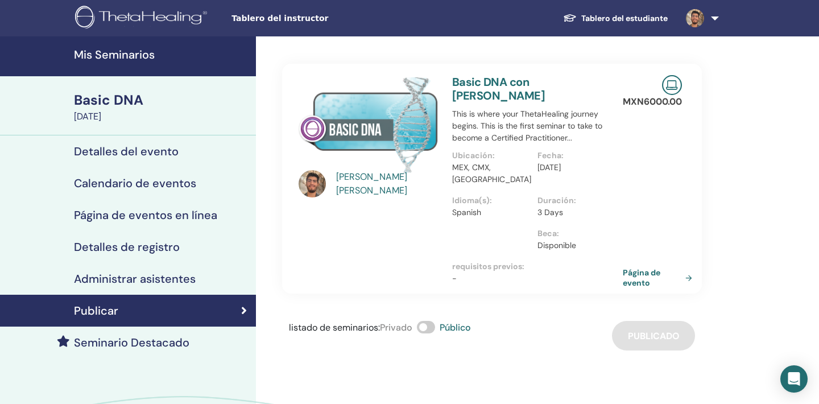
click at [146, 340] on h4 "Seminario Destacado" at bounding box center [132, 343] width 116 height 14
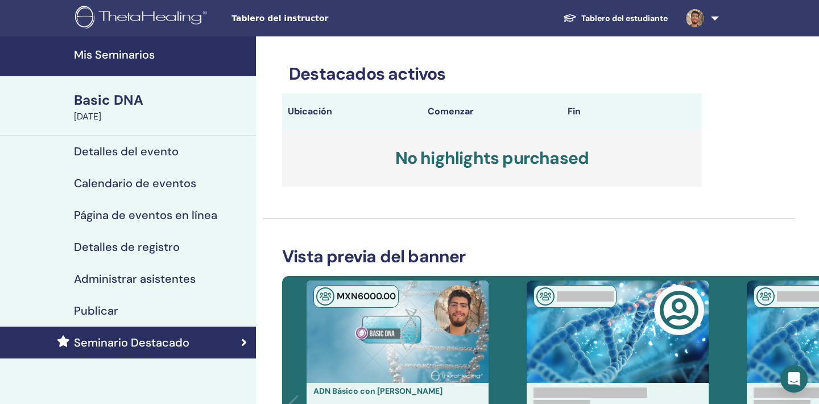
click at [182, 307] on div "Publicar" at bounding box center [128, 311] width 238 height 14
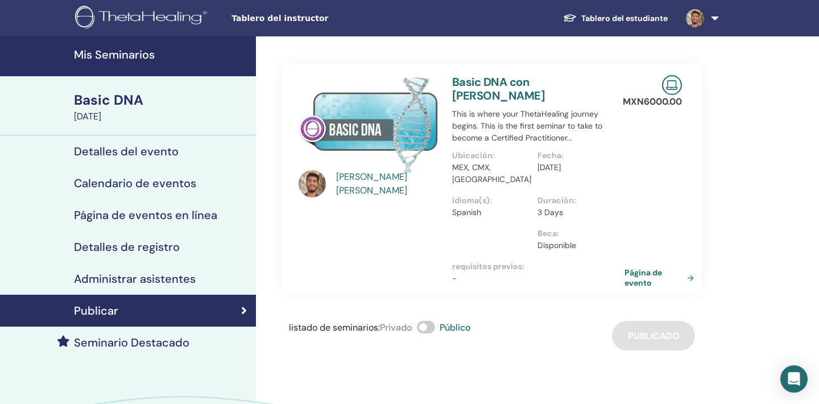
click at [640, 278] on link "Página de evento" at bounding box center [662, 277] width 74 height 20
